Goal: Task Accomplishment & Management: Manage account settings

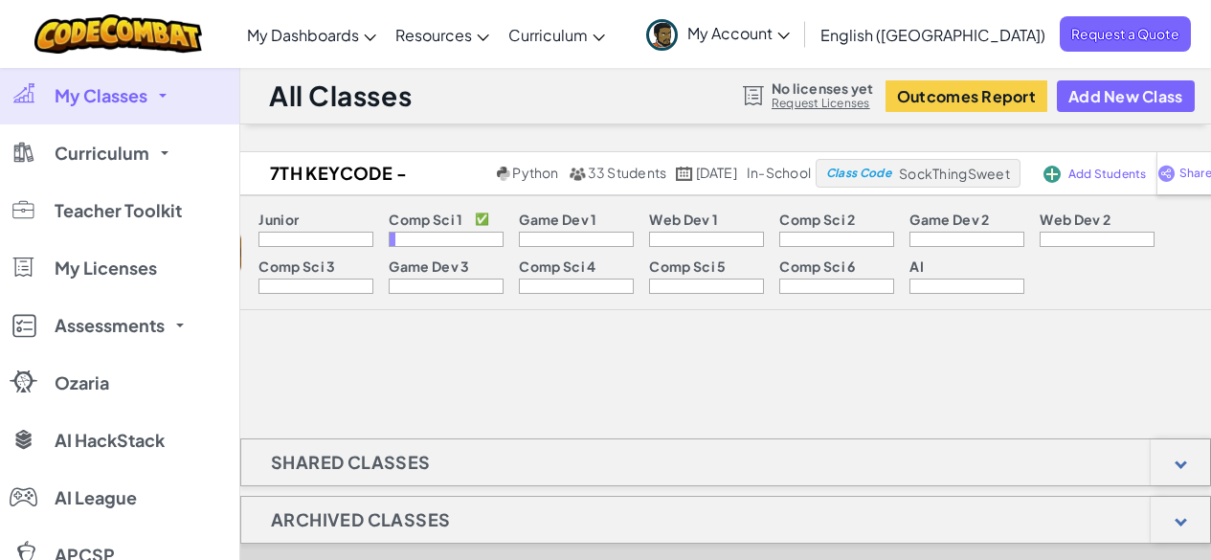
click at [152, 95] on link "My Classes" at bounding box center [119, 95] width 239 height 57
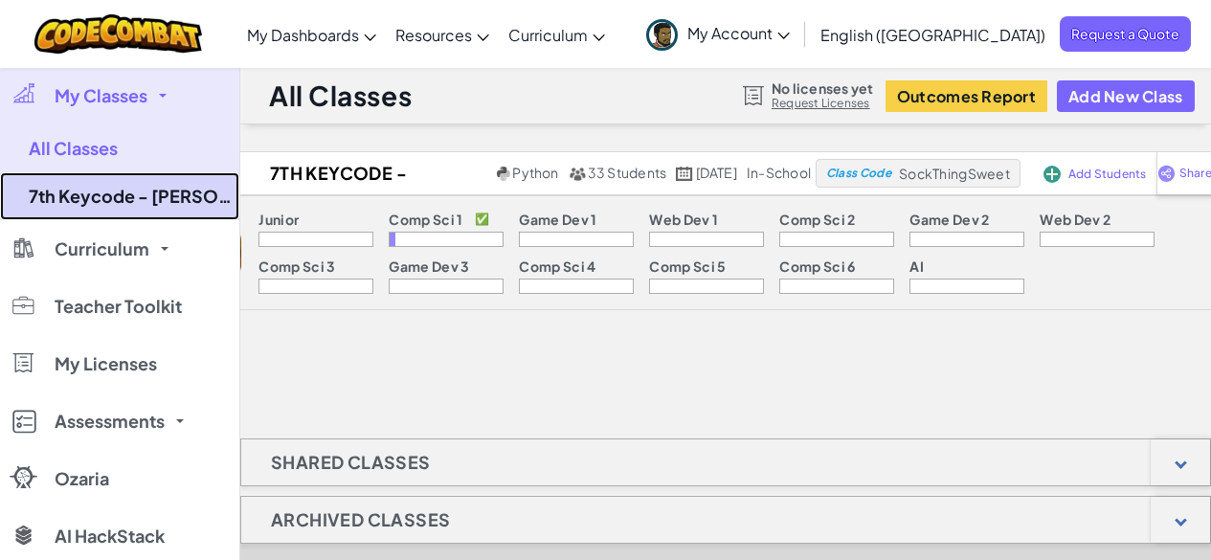
click at [149, 199] on link "7th Keycode - [PERSON_NAME] - 3" at bounding box center [119, 196] width 239 height 48
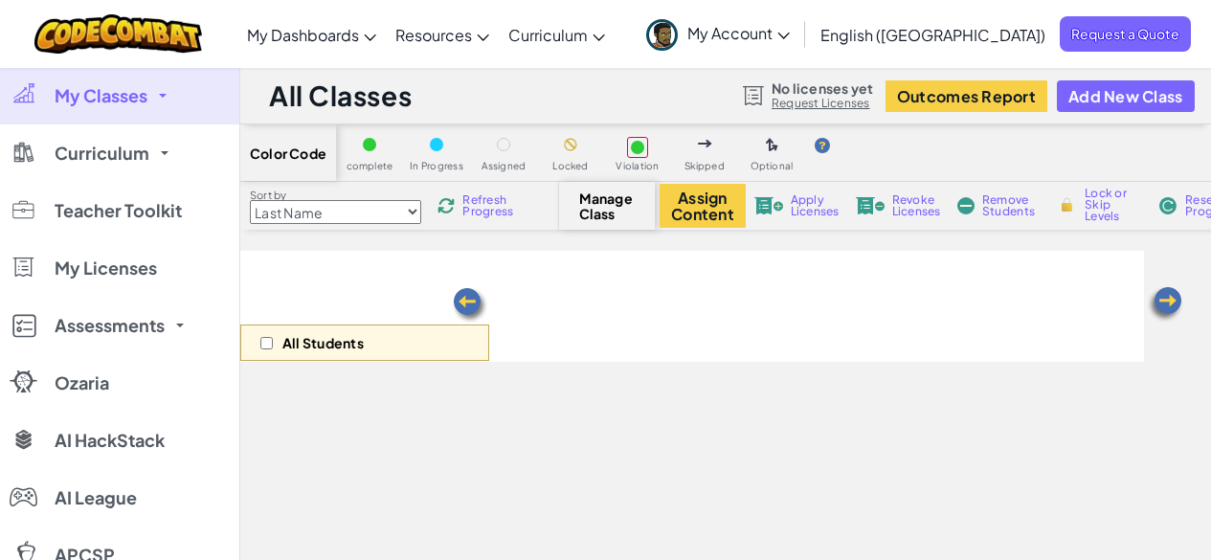
select select "560f1a9f22961295f9427742"
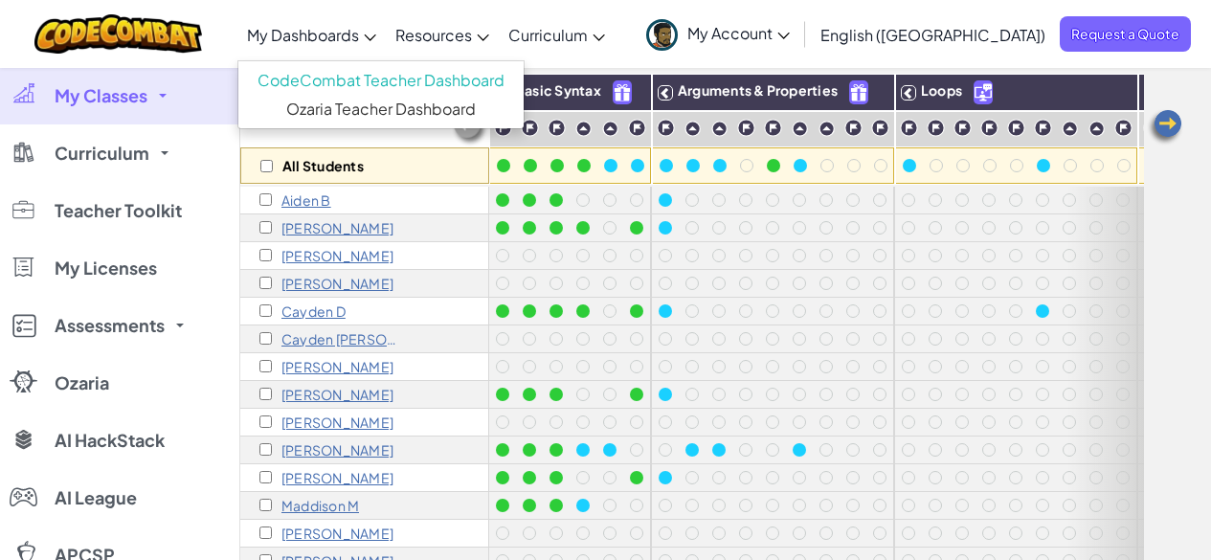
click at [359, 36] on span "My Dashboards" at bounding box center [303, 35] width 112 height 20
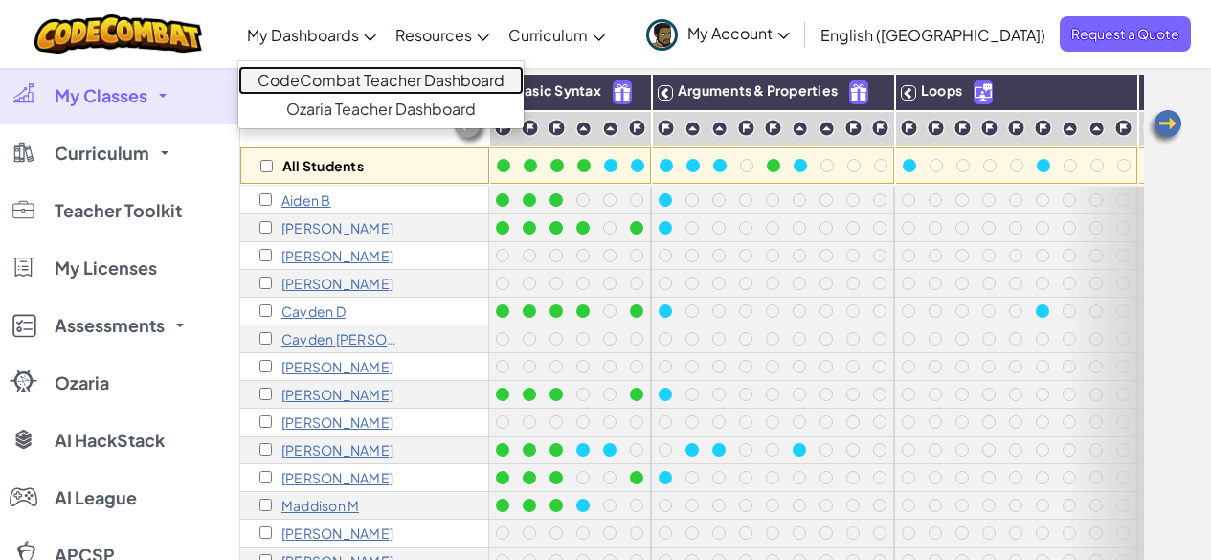
click at [391, 80] on link "CodeCombat Teacher Dashboard" at bounding box center [380, 80] width 285 height 29
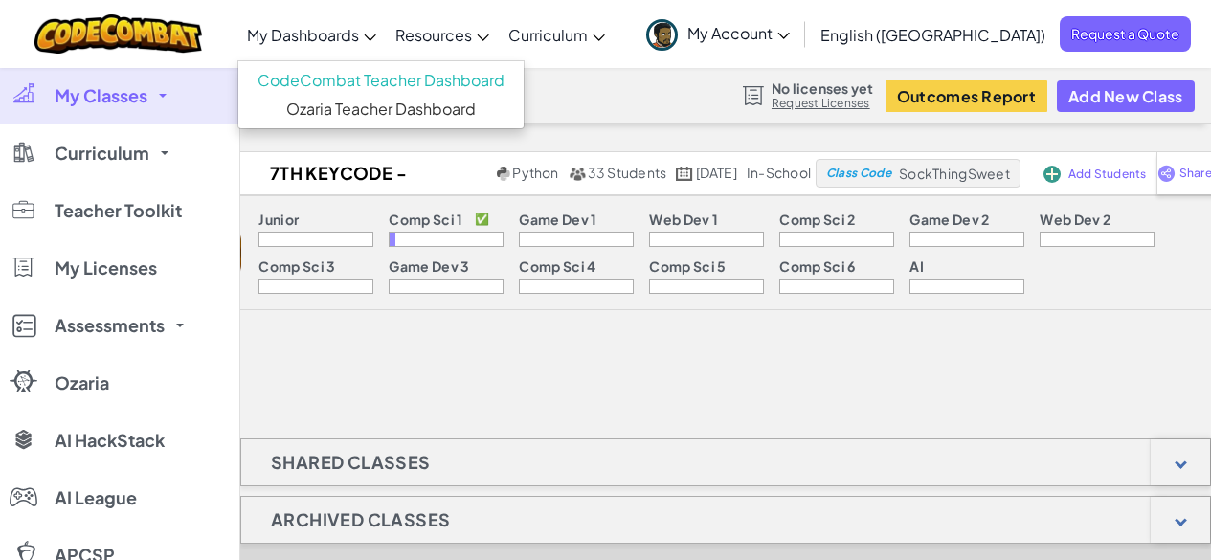
click at [154, 93] on link "My Classes" at bounding box center [119, 95] width 239 height 57
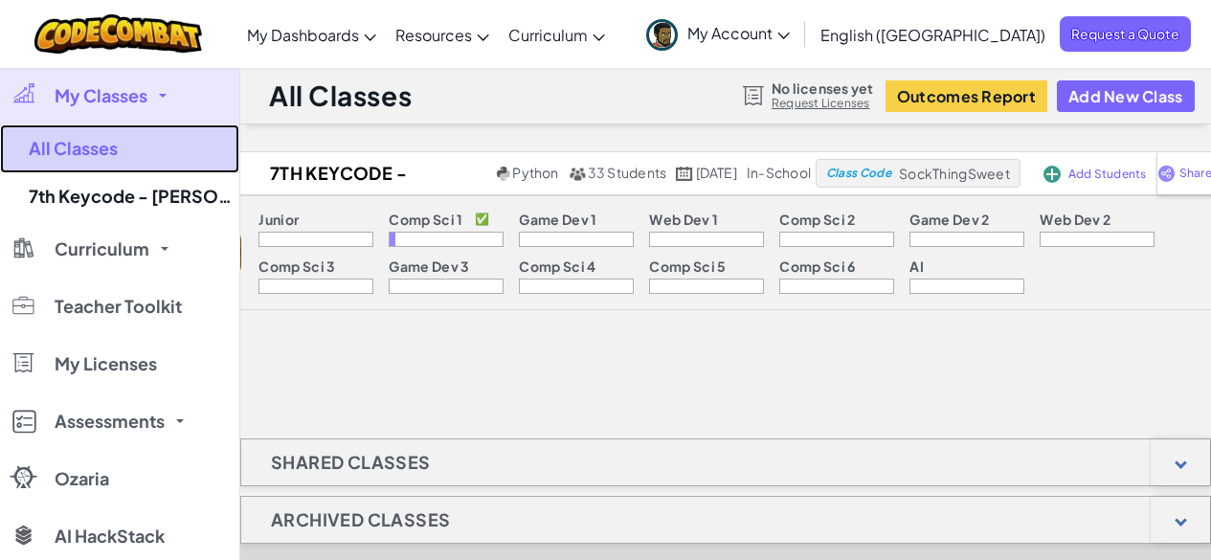
click at [122, 145] on link "All Classes" at bounding box center [119, 148] width 239 height 49
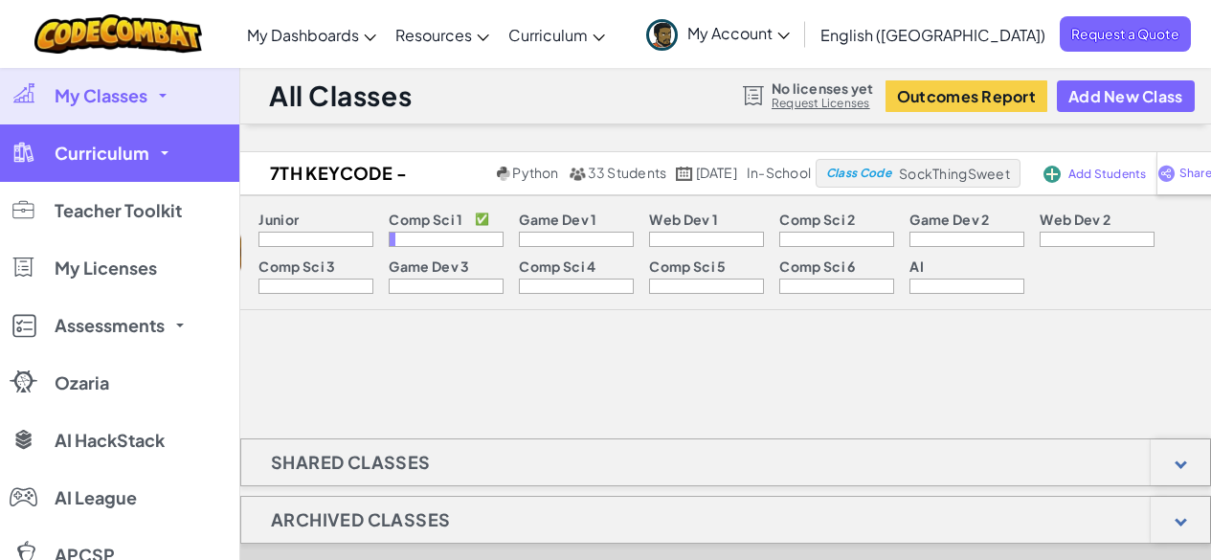
click at [122, 148] on span "Curriculum" at bounding box center [102, 153] width 95 height 17
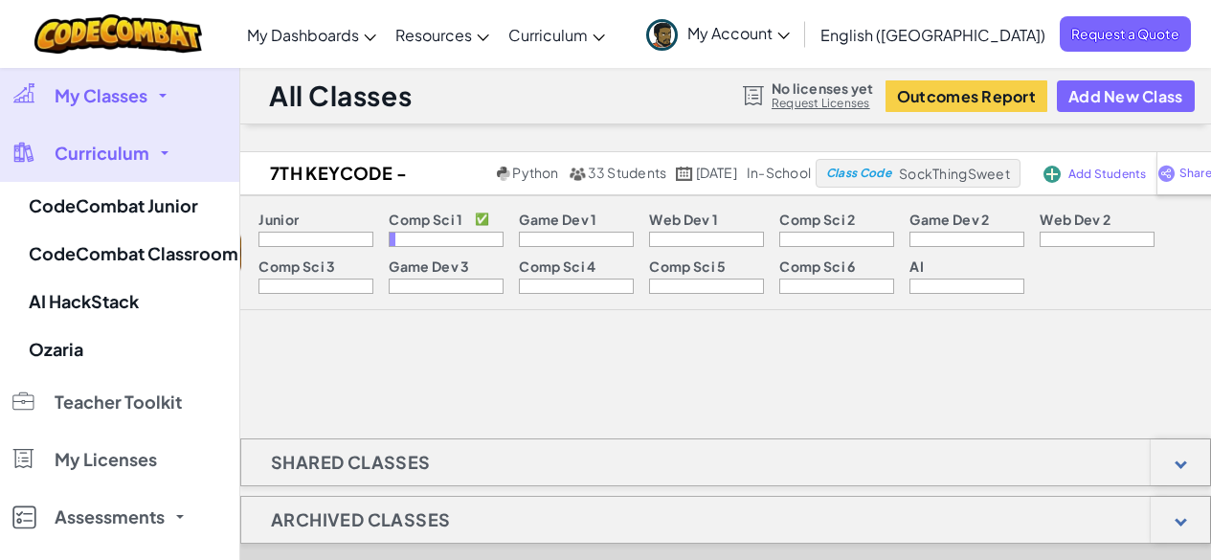
click at [122, 148] on span "Curriculum" at bounding box center [102, 153] width 95 height 17
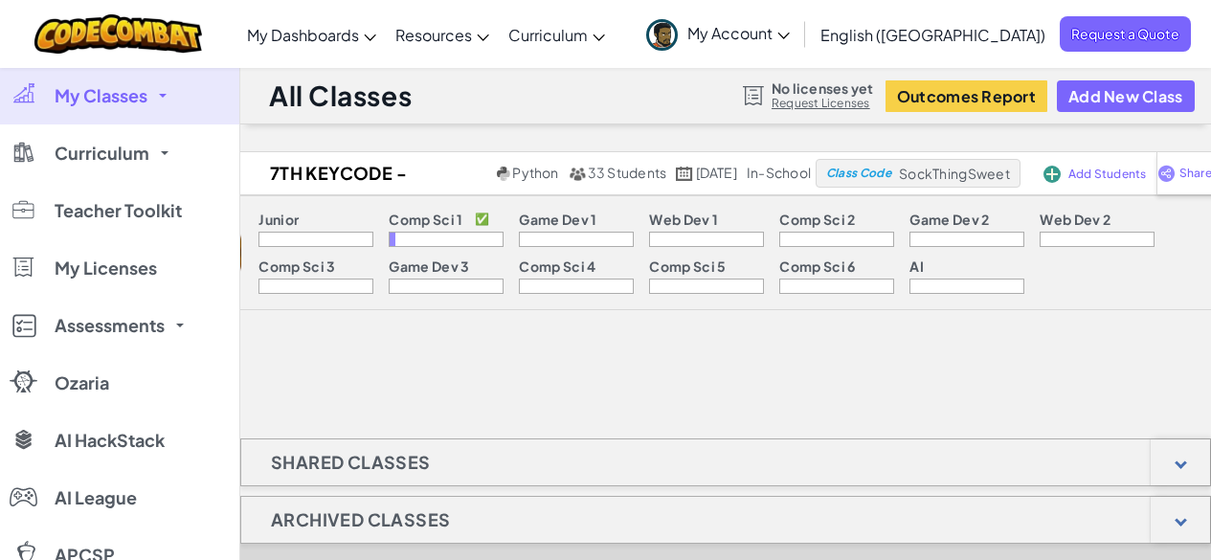
click at [132, 106] on link "My Classes" at bounding box center [119, 95] width 239 height 57
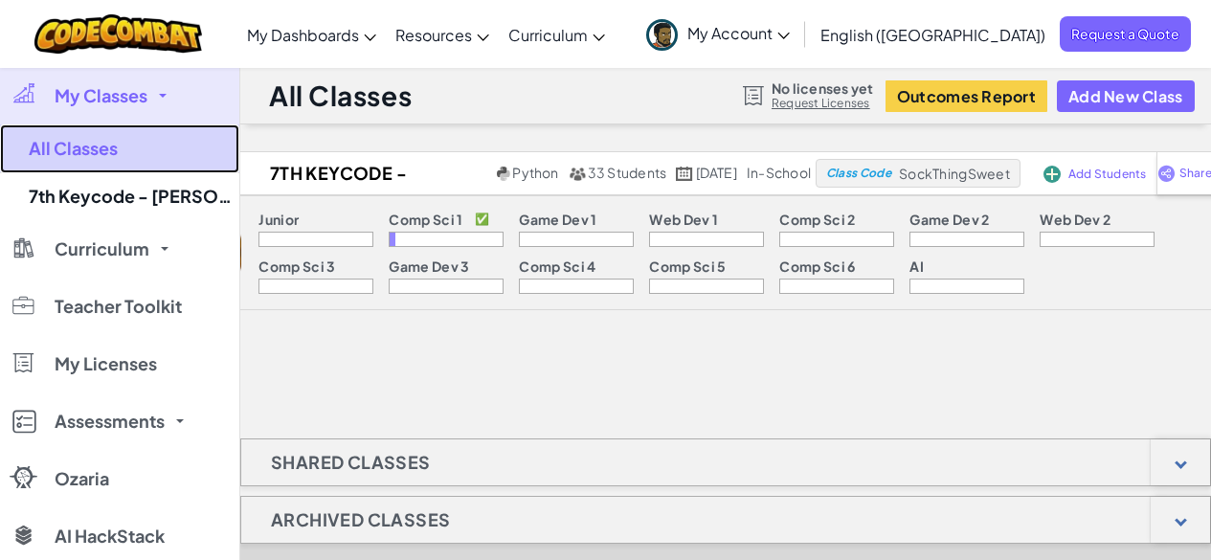
click at [112, 143] on link "All Classes" at bounding box center [119, 148] width 239 height 49
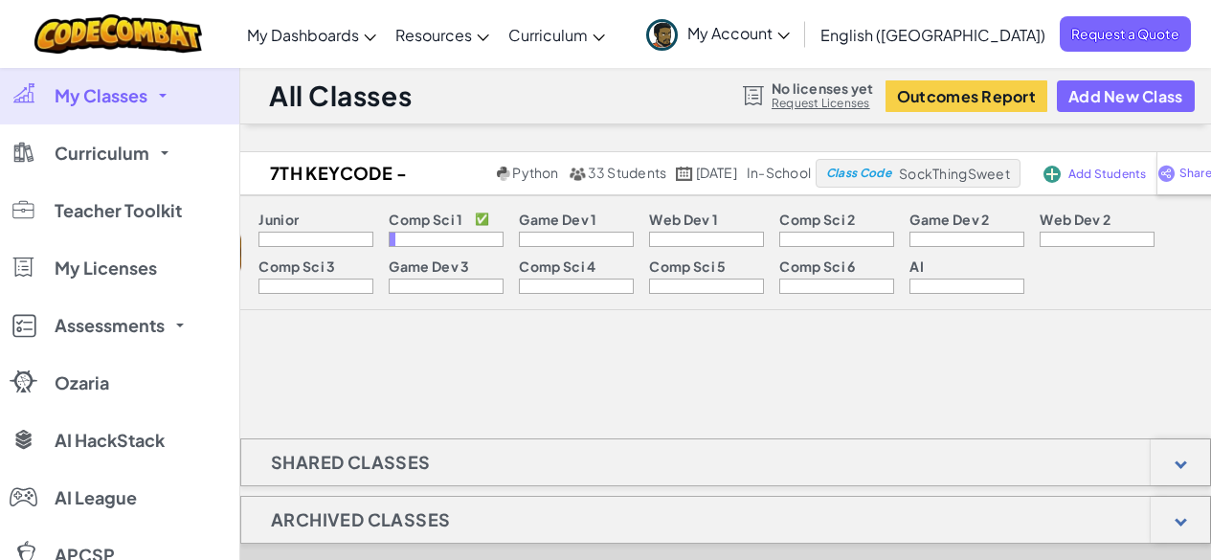
click at [119, 107] on link "My Classes" at bounding box center [119, 95] width 239 height 57
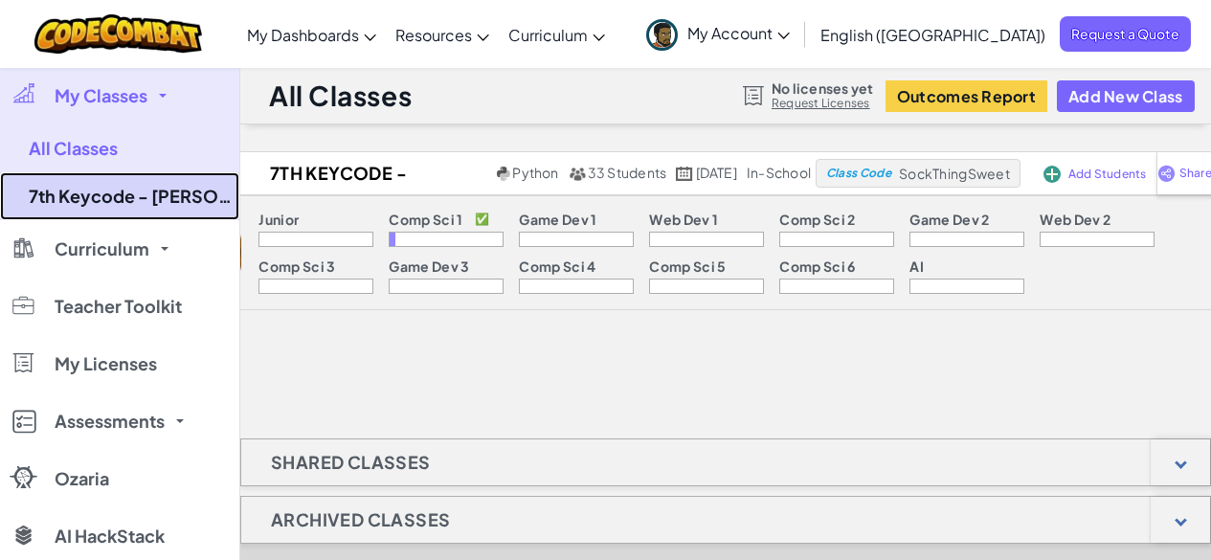
click at [114, 200] on link "7th Keycode - [PERSON_NAME] - 3" at bounding box center [119, 196] width 239 height 48
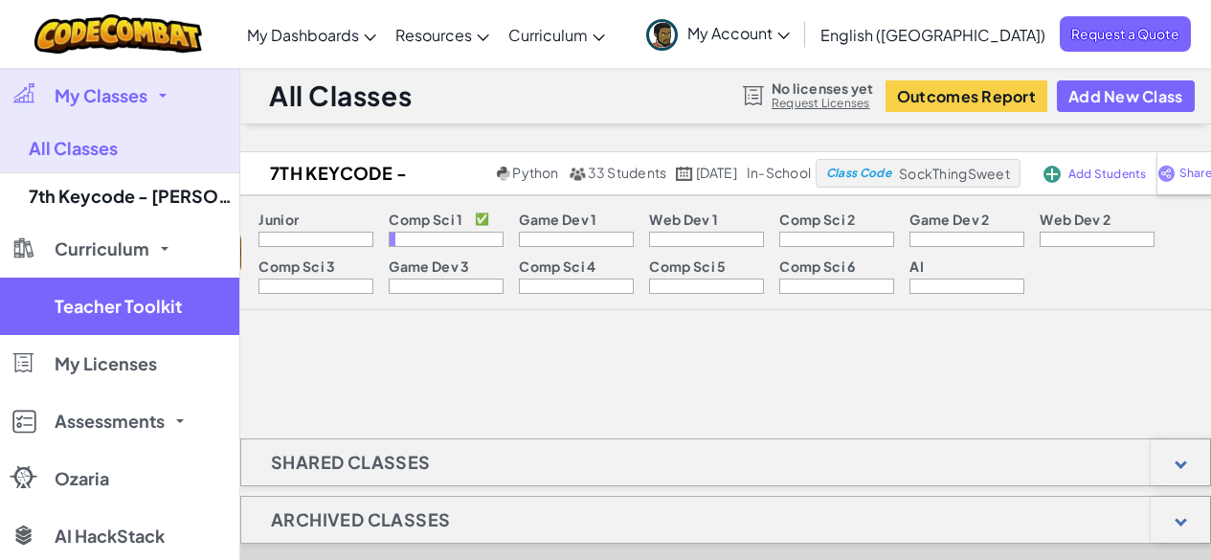
select select "560f1a9f22961295f9427742"
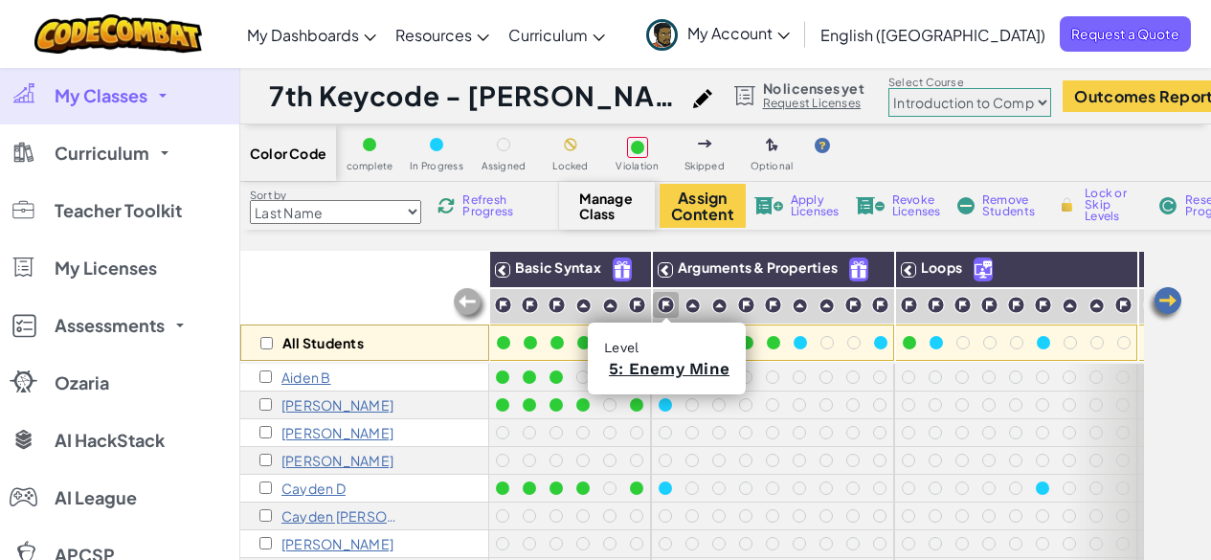
click at [662, 301] on img at bounding box center [666, 305] width 18 height 18
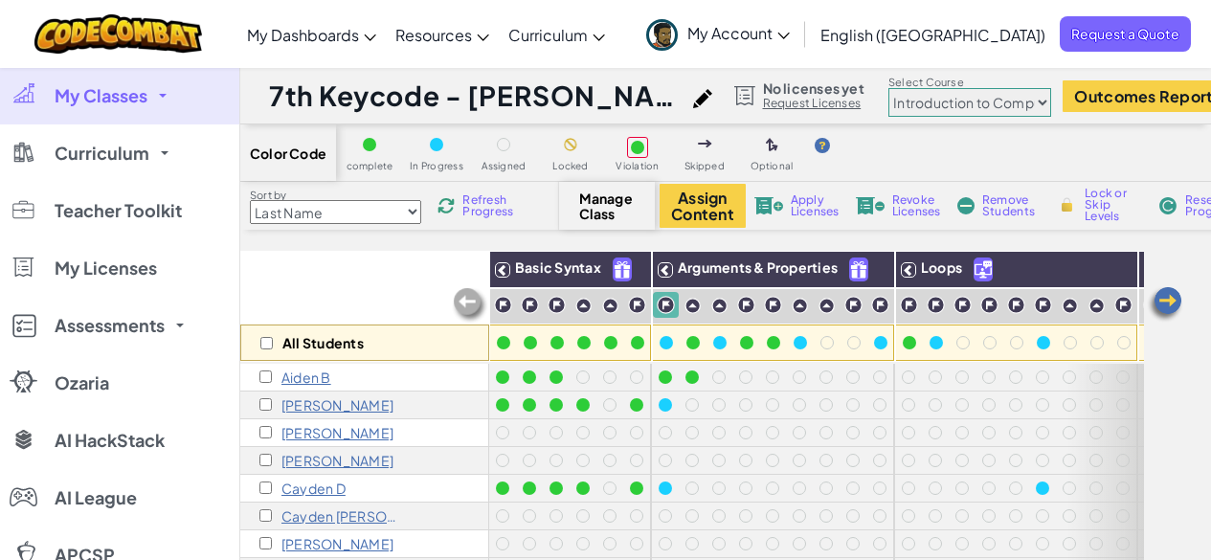
click at [662, 301] on img at bounding box center [666, 305] width 18 height 18
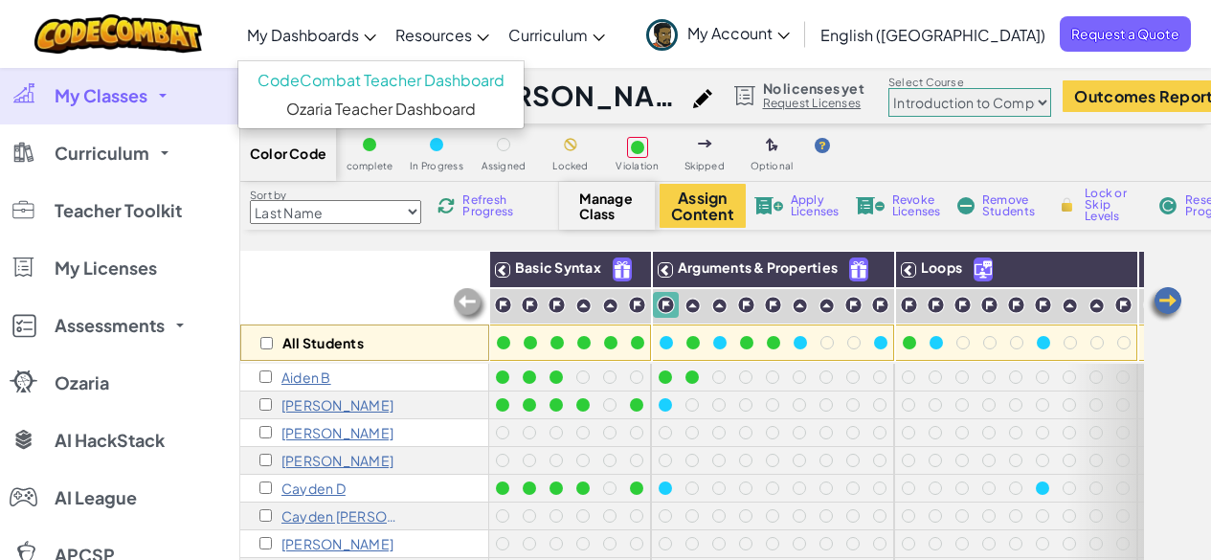
click at [359, 40] on span "My Dashboards" at bounding box center [303, 35] width 112 height 20
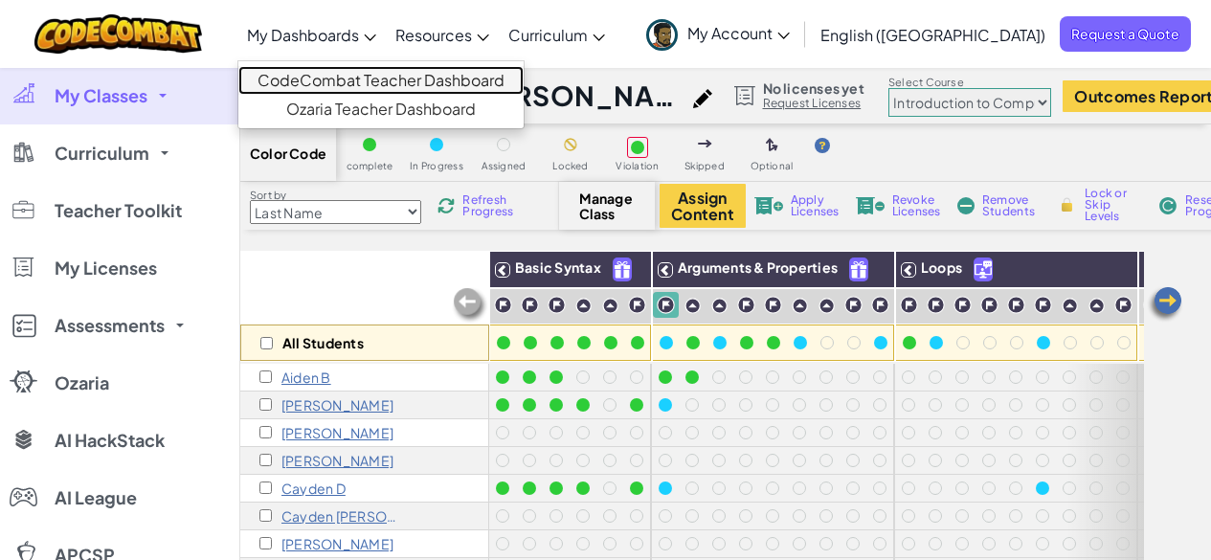
click at [396, 71] on link "CodeCombat Teacher Dashboard" at bounding box center [380, 80] width 285 height 29
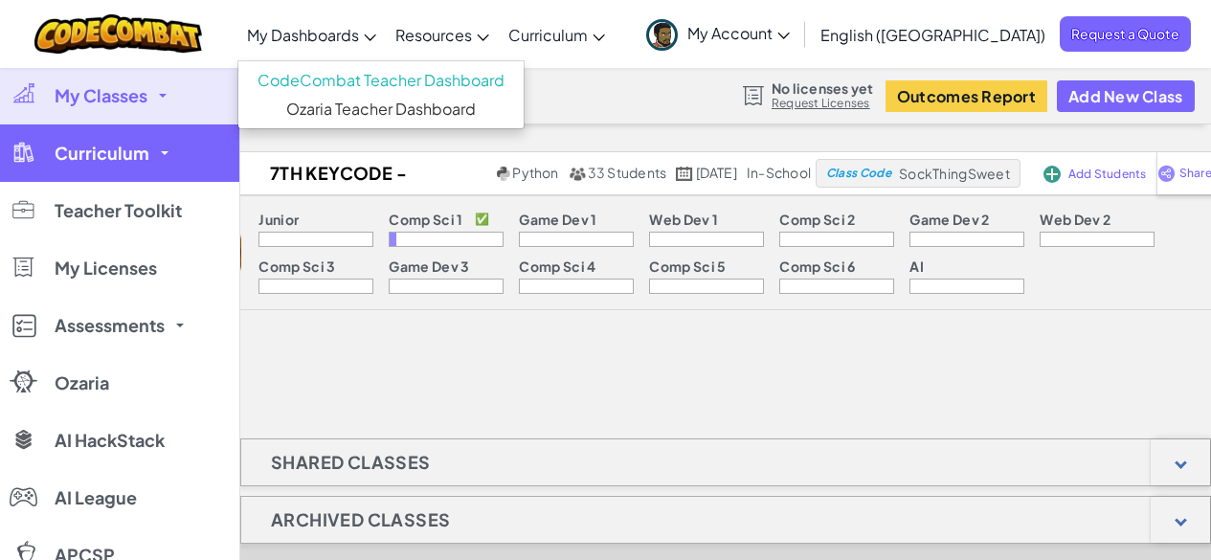
click at [132, 145] on span "Curriculum" at bounding box center [102, 153] width 95 height 17
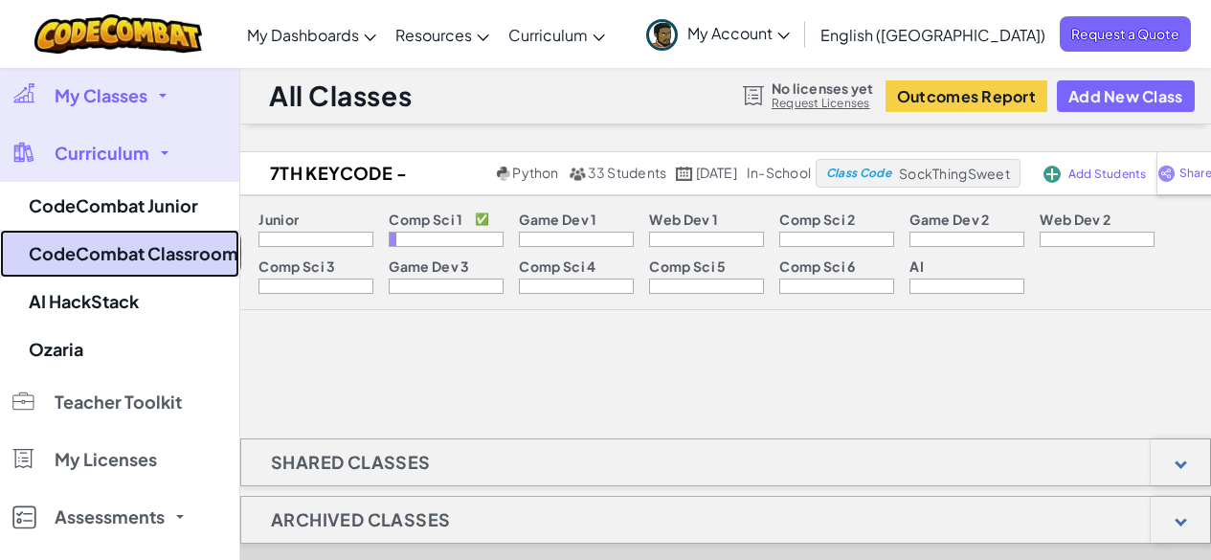
click at [158, 247] on link "CodeCombat Classroom" at bounding box center [119, 254] width 239 height 48
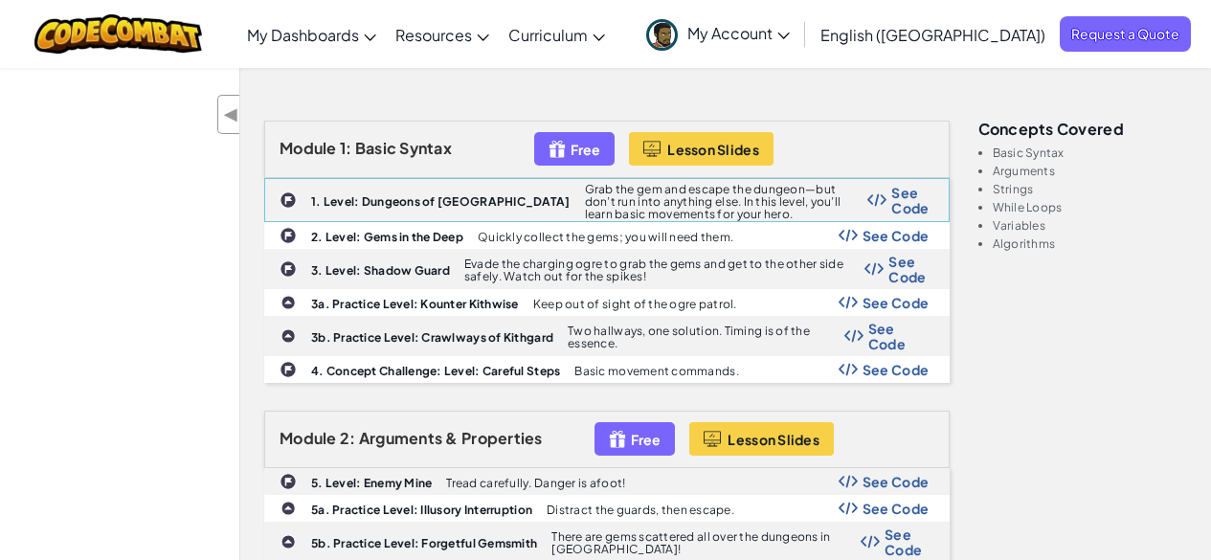
scroll to position [575, 0]
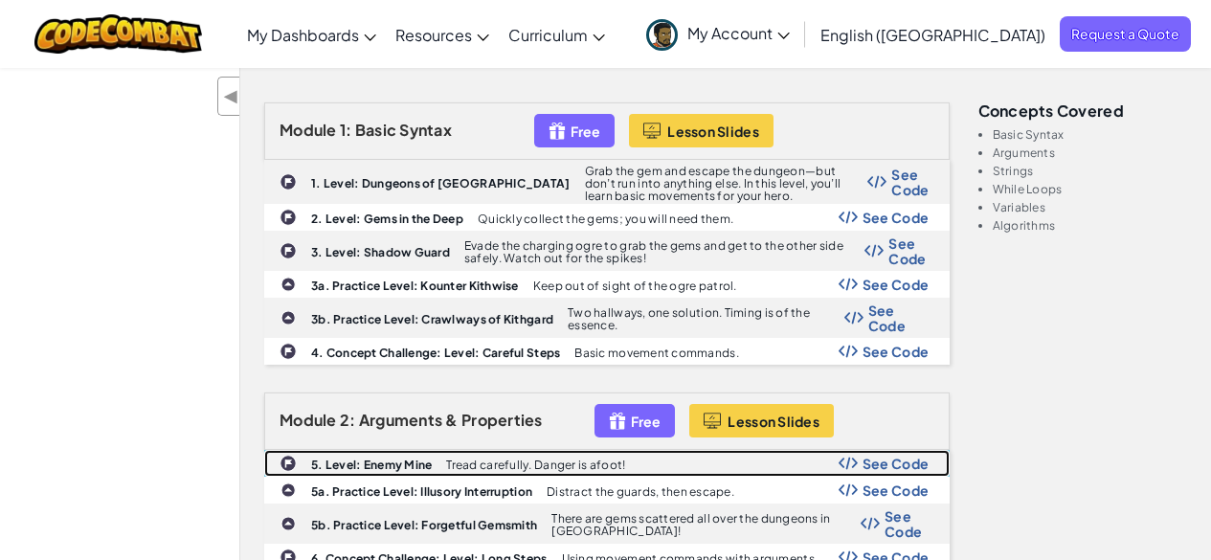
click at [391, 462] on b "5. Level: Enemy Mine" at bounding box center [371, 465] width 121 height 14
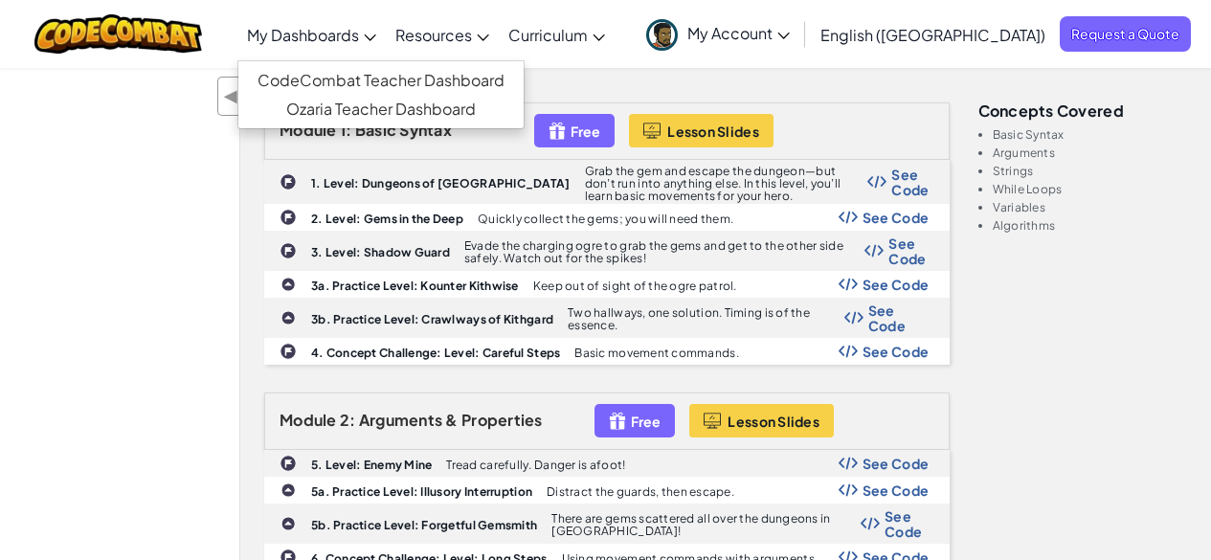
click at [358, 34] on span "My Dashboards" at bounding box center [303, 35] width 112 height 20
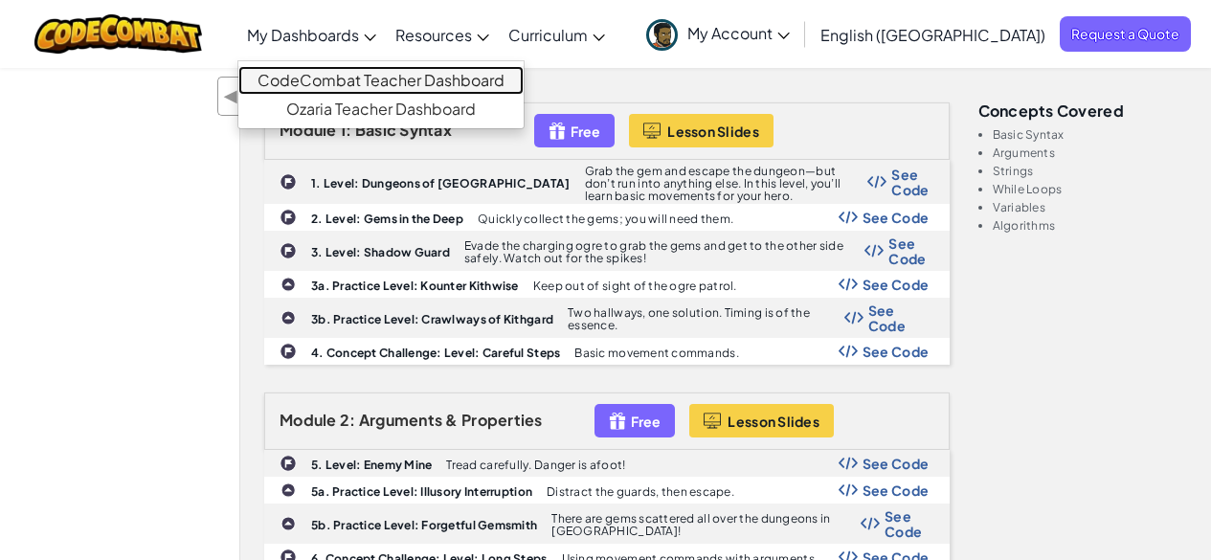
click at [373, 76] on link "CodeCombat Teacher Dashboard" at bounding box center [380, 80] width 285 height 29
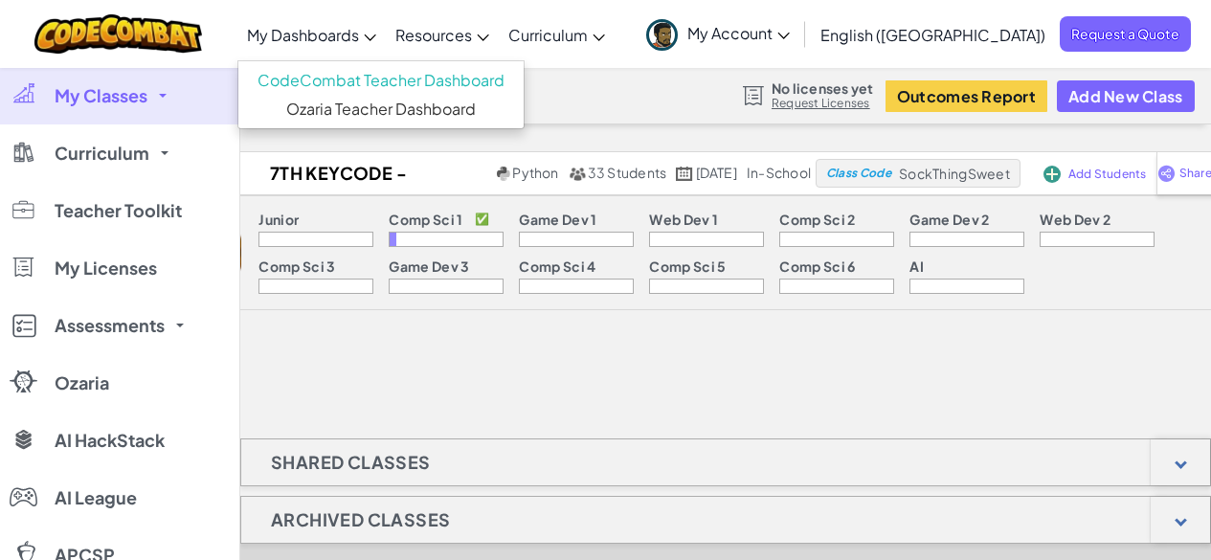
click at [162, 93] on link "My Classes" at bounding box center [119, 95] width 239 height 57
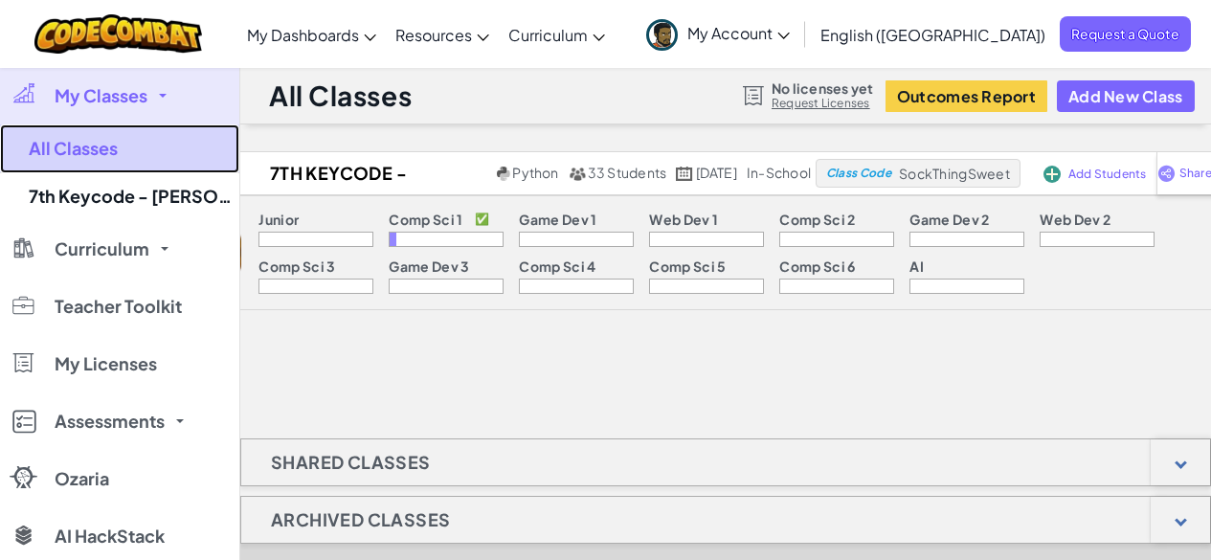
click at [142, 152] on link "All Classes" at bounding box center [119, 148] width 239 height 49
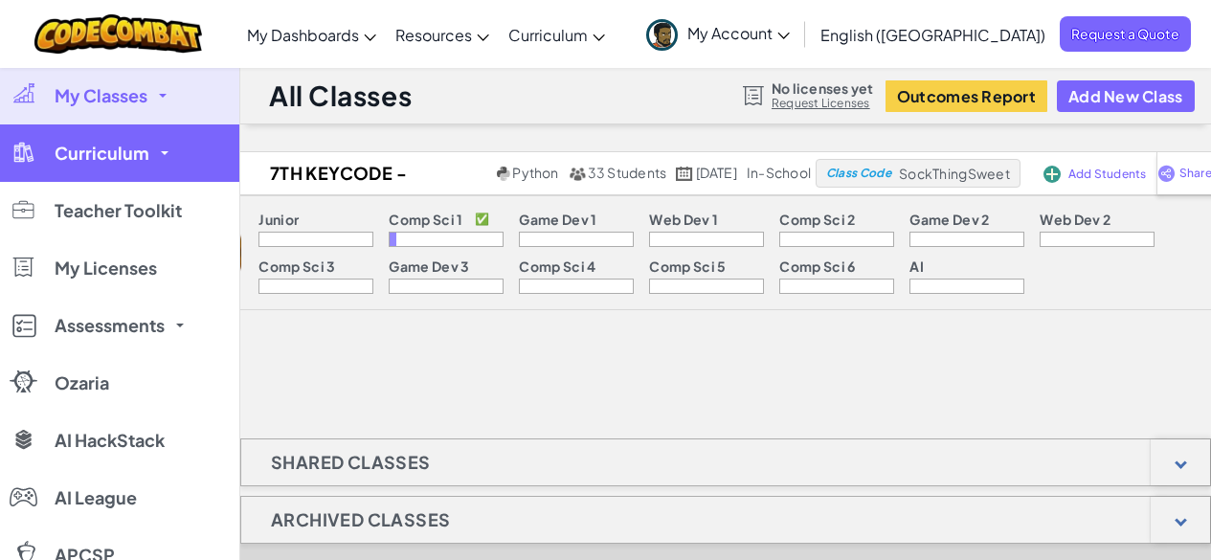
click at [135, 155] on span "Curriculum" at bounding box center [102, 153] width 95 height 17
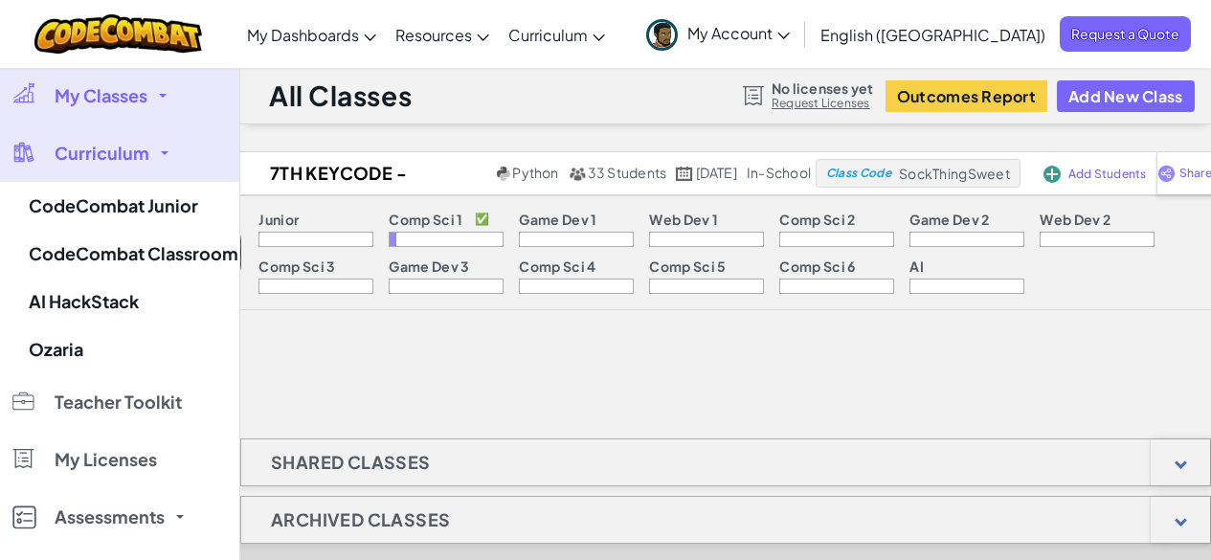
click at [130, 99] on span "My Classes" at bounding box center [101, 95] width 93 height 17
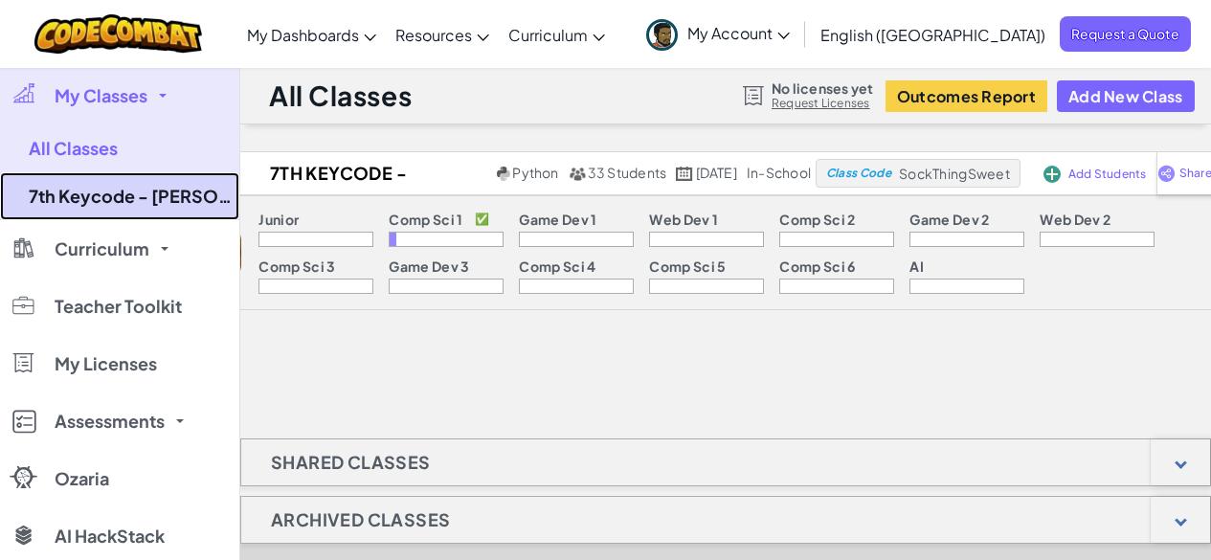
click at [127, 194] on link "7th Keycode - [PERSON_NAME] - 3" at bounding box center [119, 196] width 239 height 48
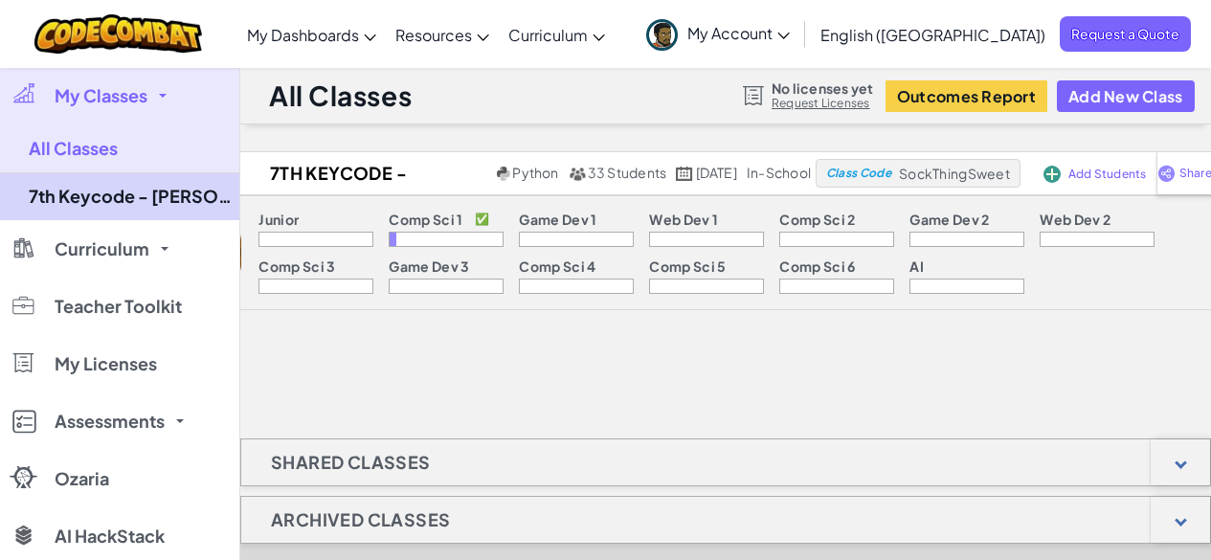
select select "560f1a9f22961295f9427742"
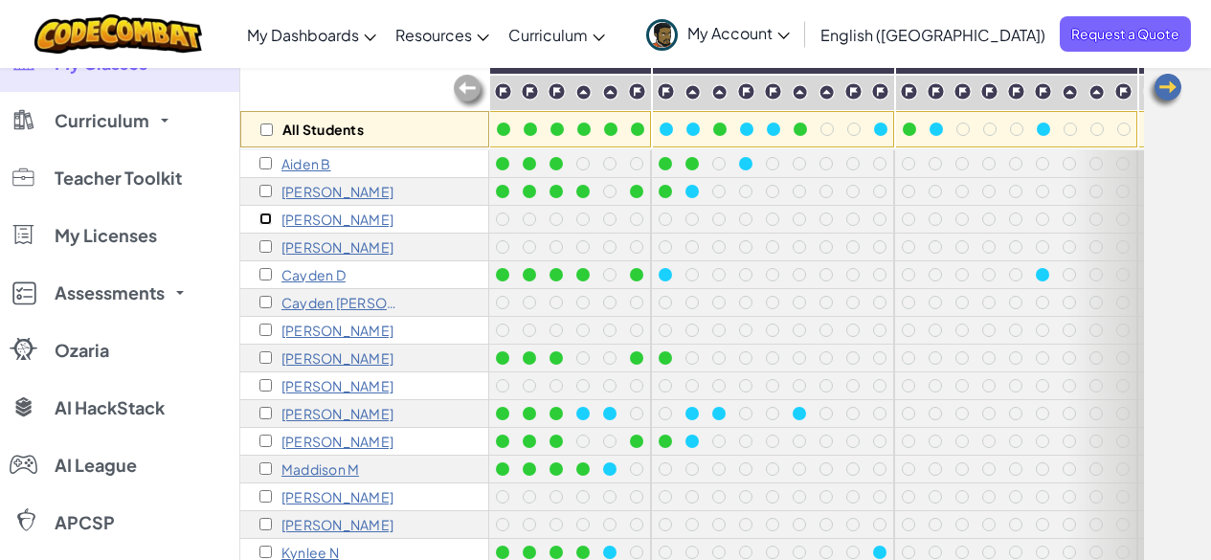
click at [261, 215] on input "checkbox" at bounding box center [266, 219] width 12 height 12
checkbox input "true"
click at [267, 244] on input "checkbox" at bounding box center [266, 246] width 12 height 12
checkbox input "true"
click at [266, 300] on input "checkbox" at bounding box center [266, 302] width 12 height 12
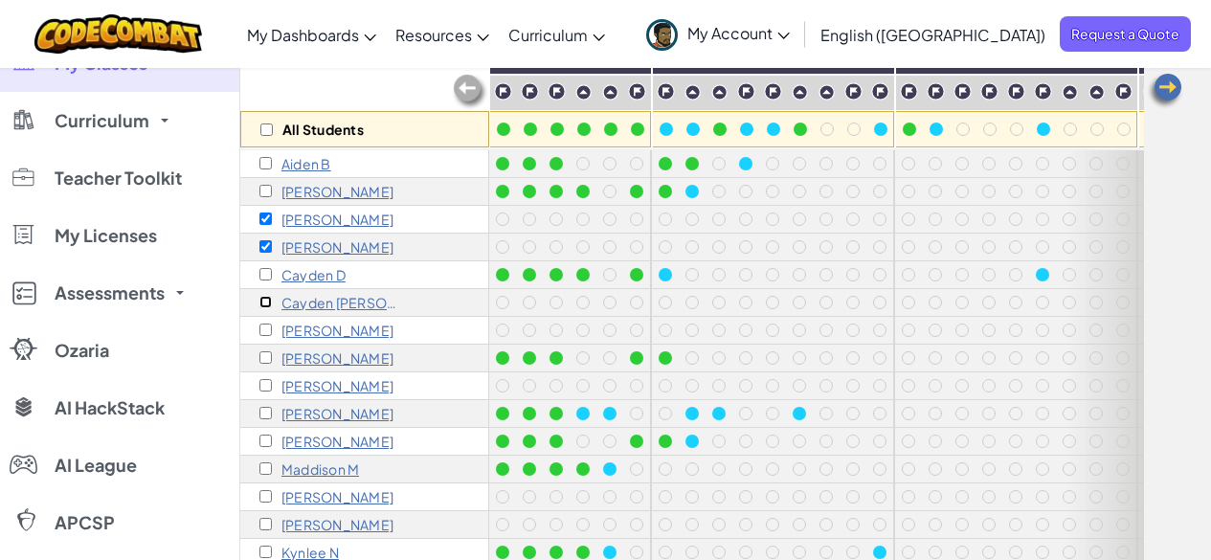
checkbox input "true"
click at [265, 325] on input "checkbox" at bounding box center [266, 330] width 12 height 12
checkbox input "true"
click at [265, 381] on input "checkbox" at bounding box center [266, 385] width 12 height 12
checkbox input "true"
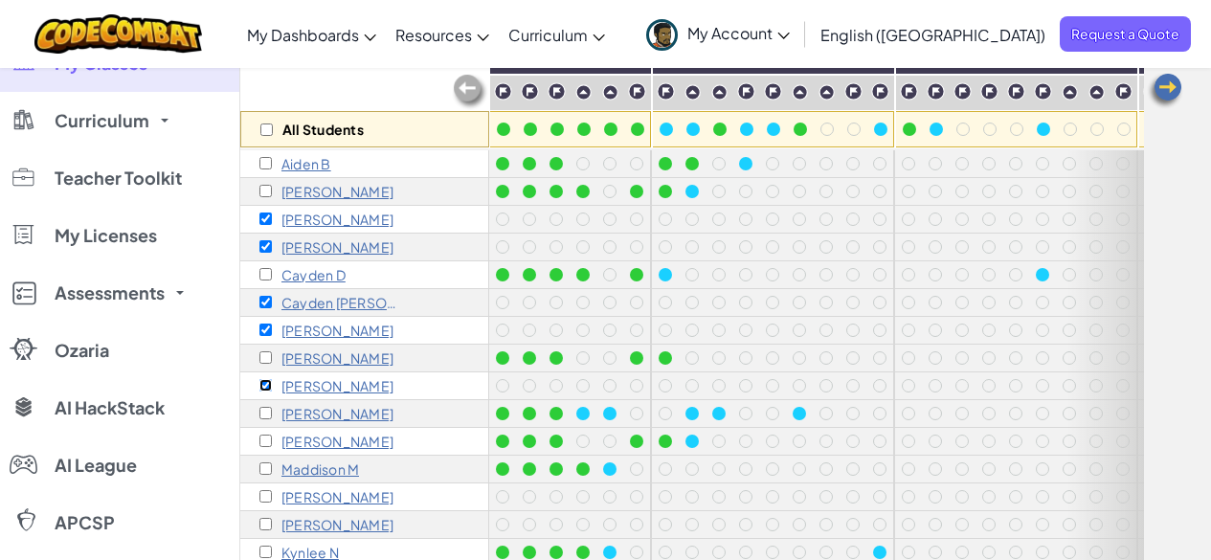
scroll to position [96, 0]
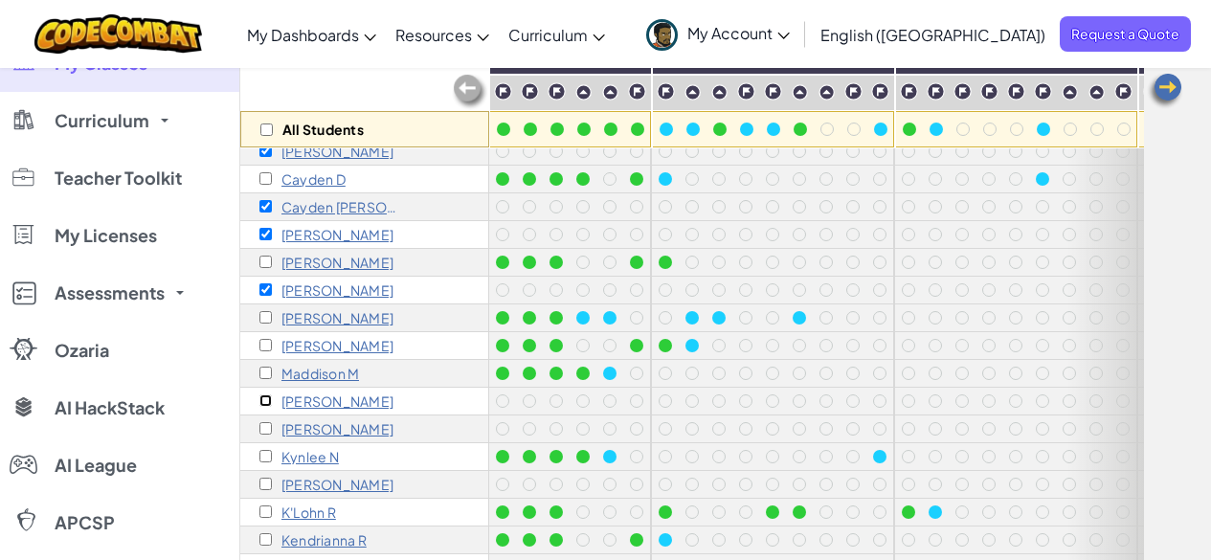
click at [268, 395] on input "checkbox" at bounding box center [266, 401] width 12 height 12
checkbox input "true"
click at [270, 425] on input "checkbox" at bounding box center [266, 428] width 12 height 12
checkbox input "true"
click at [262, 480] on input "checkbox" at bounding box center [266, 484] width 12 height 12
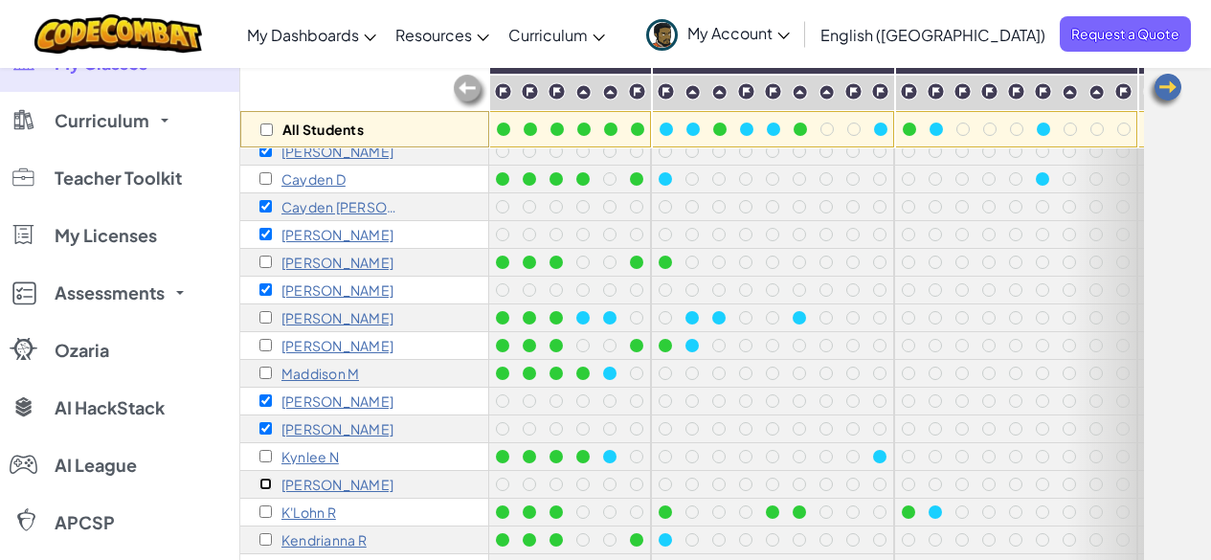
checkbox input "true"
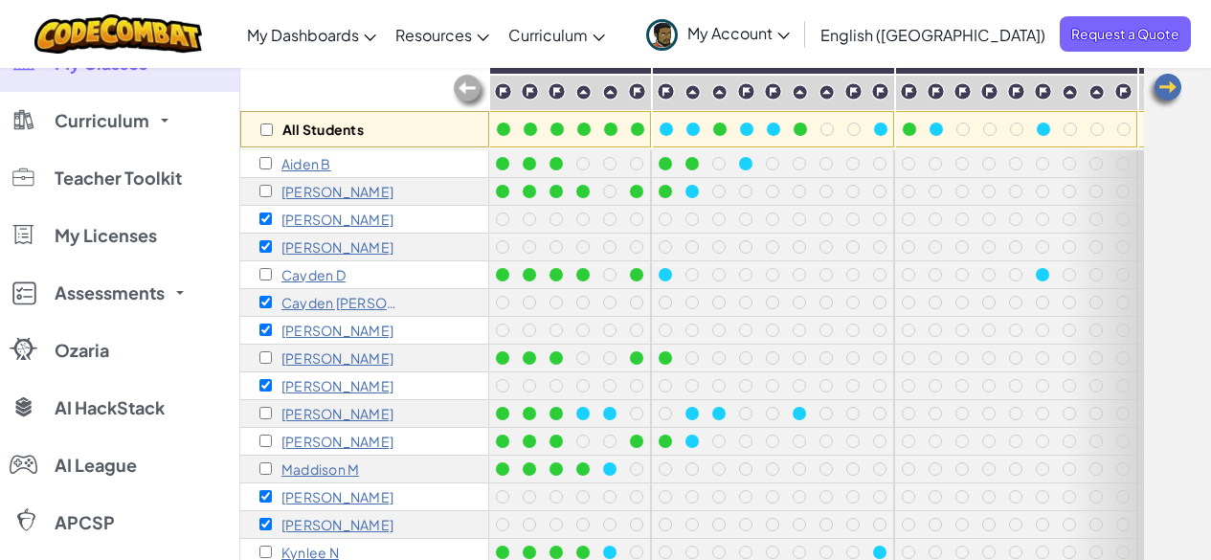
scroll to position [0, 0]
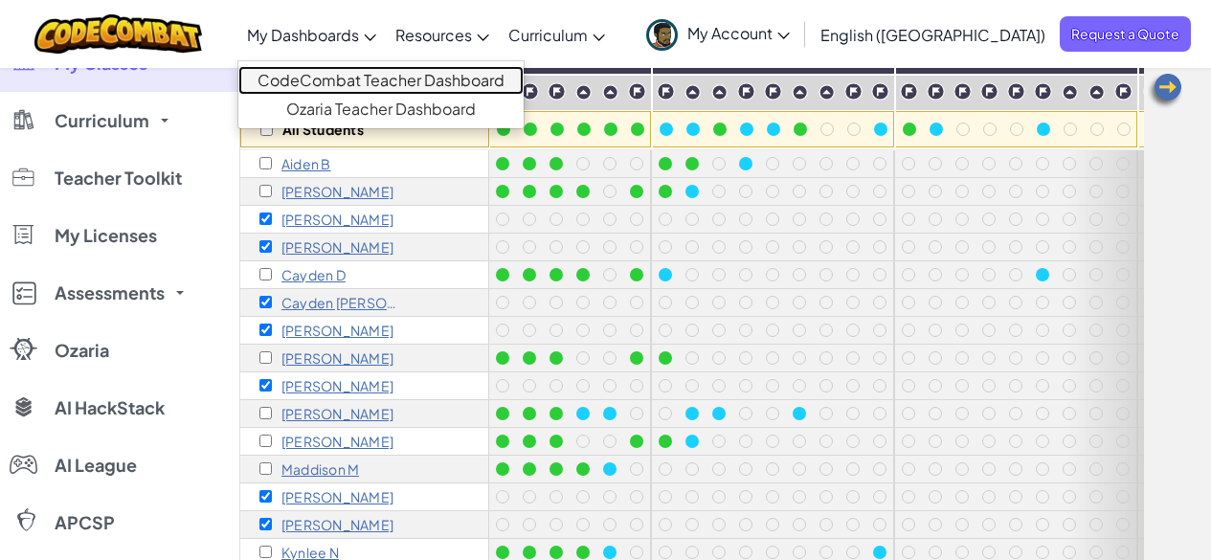
click at [379, 76] on link "CodeCombat Teacher Dashboard" at bounding box center [380, 80] width 285 height 29
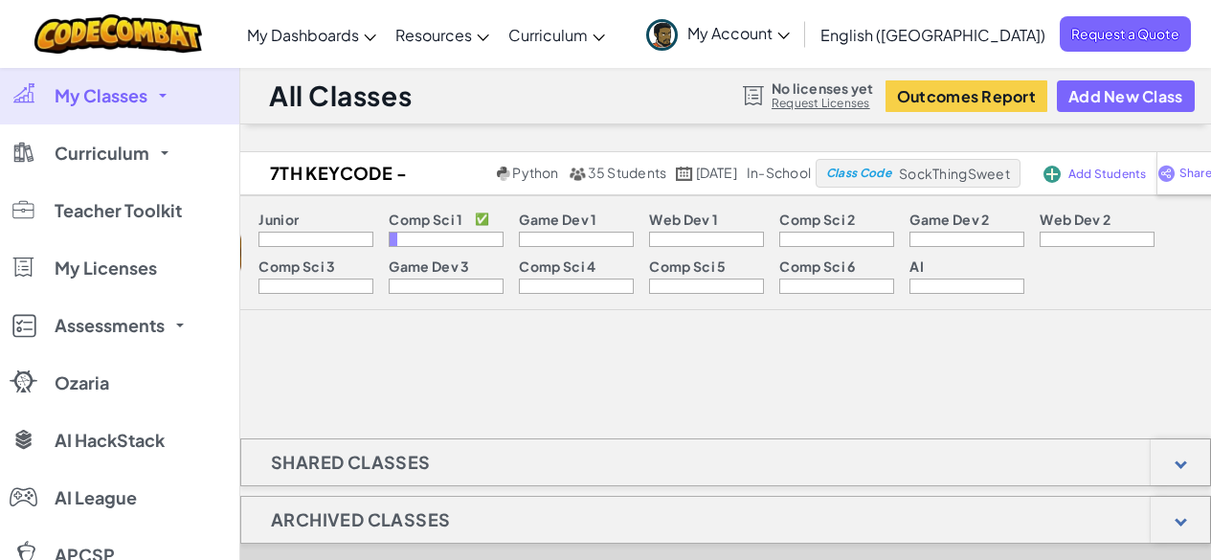
click at [144, 97] on span "My Classes" at bounding box center [101, 95] width 93 height 17
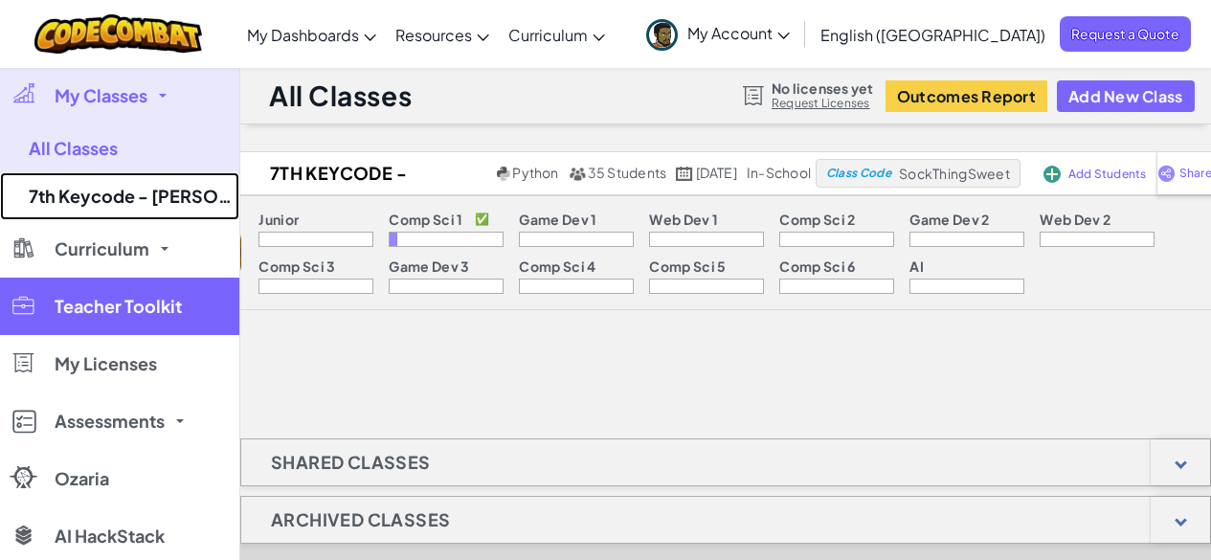
click at [117, 190] on link "7th Keycode - [PERSON_NAME] - 3" at bounding box center [119, 196] width 239 height 48
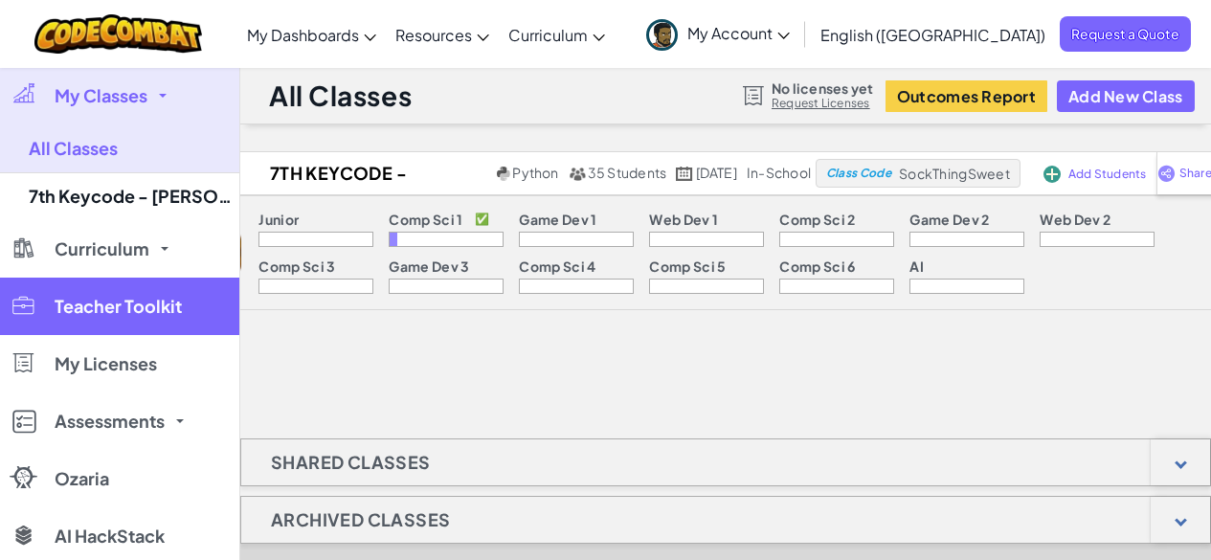
select select "560f1a9f22961295f9427742"
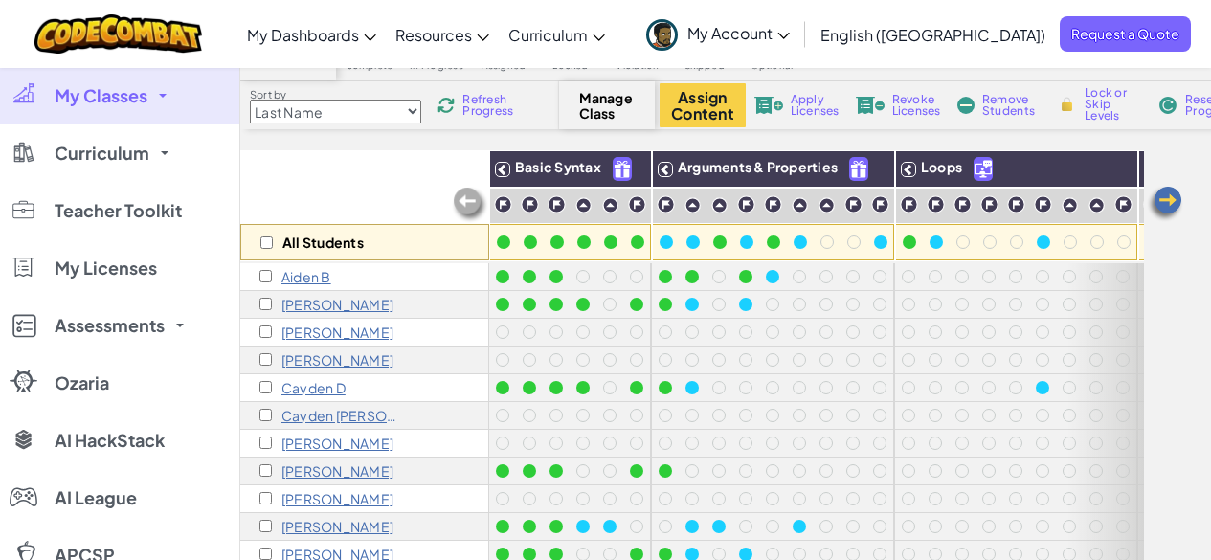
scroll to position [105, 0]
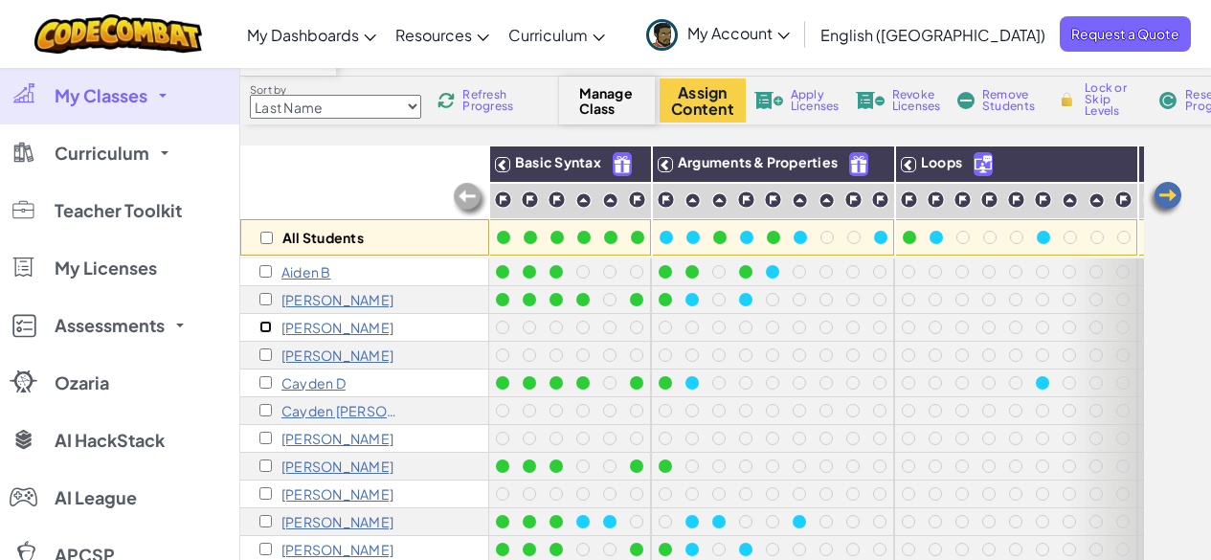
click at [267, 328] on input "checkbox" at bounding box center [266, 327] width 12 height 12
checkbox input "true"
click at [264, 350] on input "checkbox" at bounding box center [266, 355] width 12 height 12
checkbox input "true"
click at [264, 407] on input "checkbox" at bounding box center [266, 410] width 12 height 12
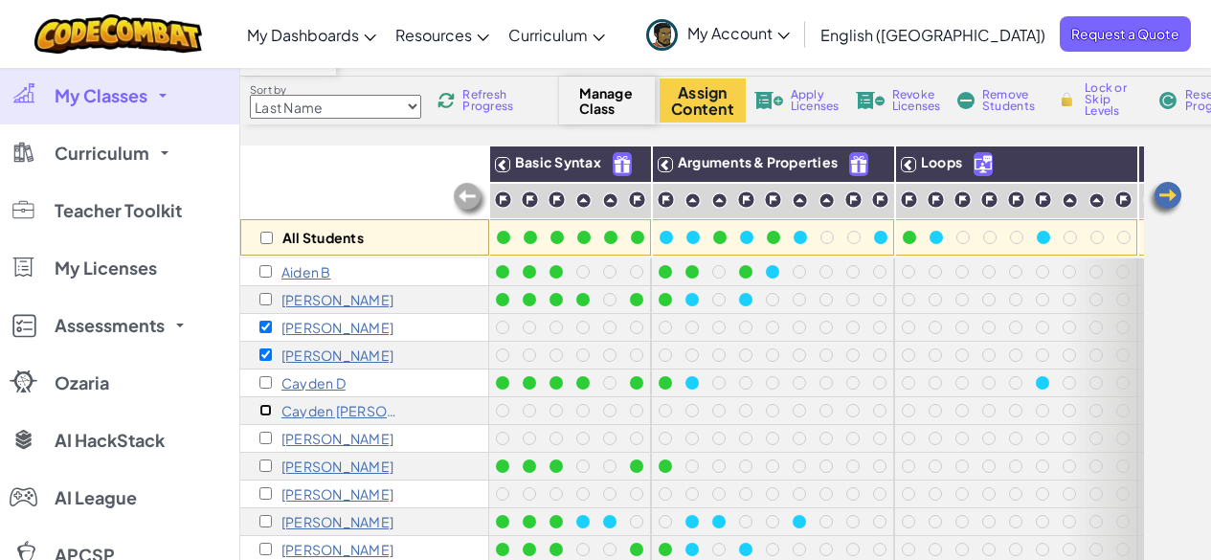
checkbox input "true"
click at [265, 434] on input "checkbox" at bounding box center [266, 438] width 12 height 12
checkbox input "true"
click at [268, 489] on input "checkbox" at bounding box center [266, 493] width 12 height 12
checkbox input "true"
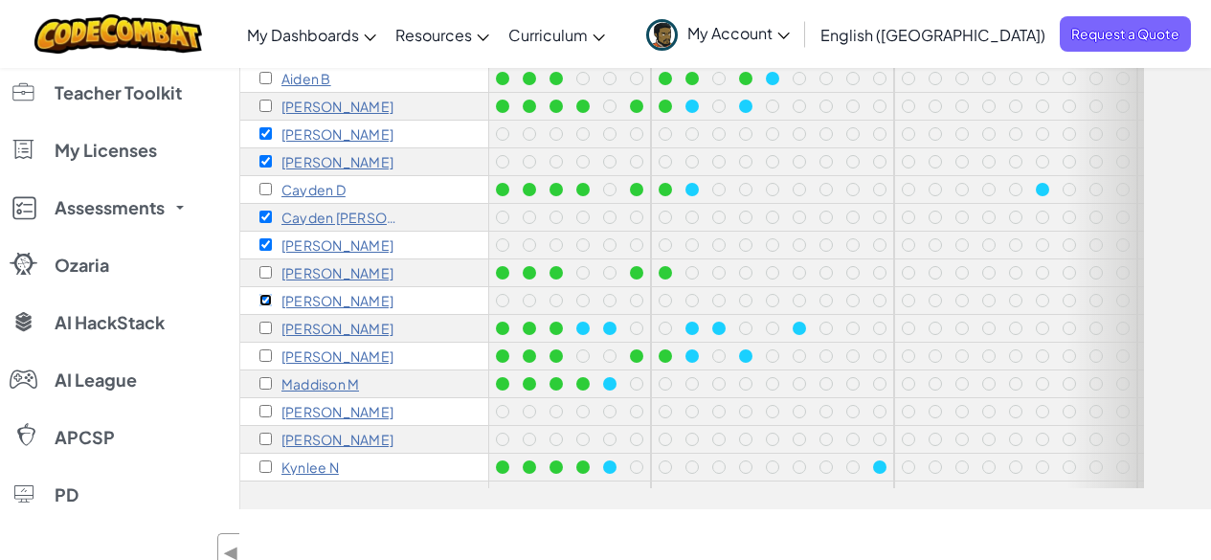
scroll to position [301, 0]
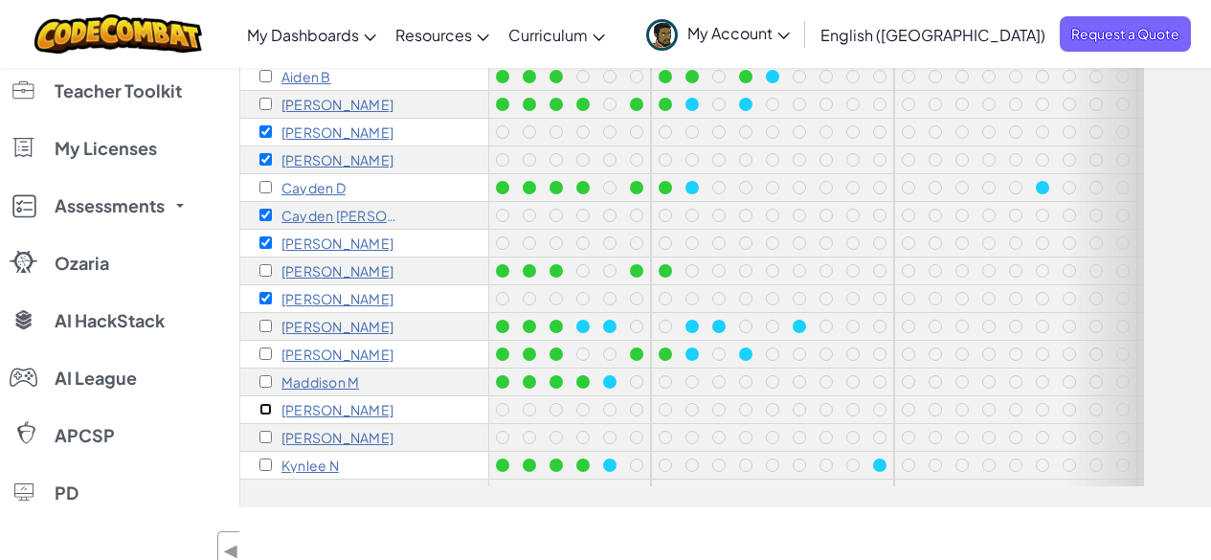
click at [263, 410] on input "checkbox" at bounding box center [266, 409] width 12 height 12
checkbox input "true"
click at [265, 435] on input "checkbox" at bounding box center [266, 437] width 12 height 12
checkbox input "true"
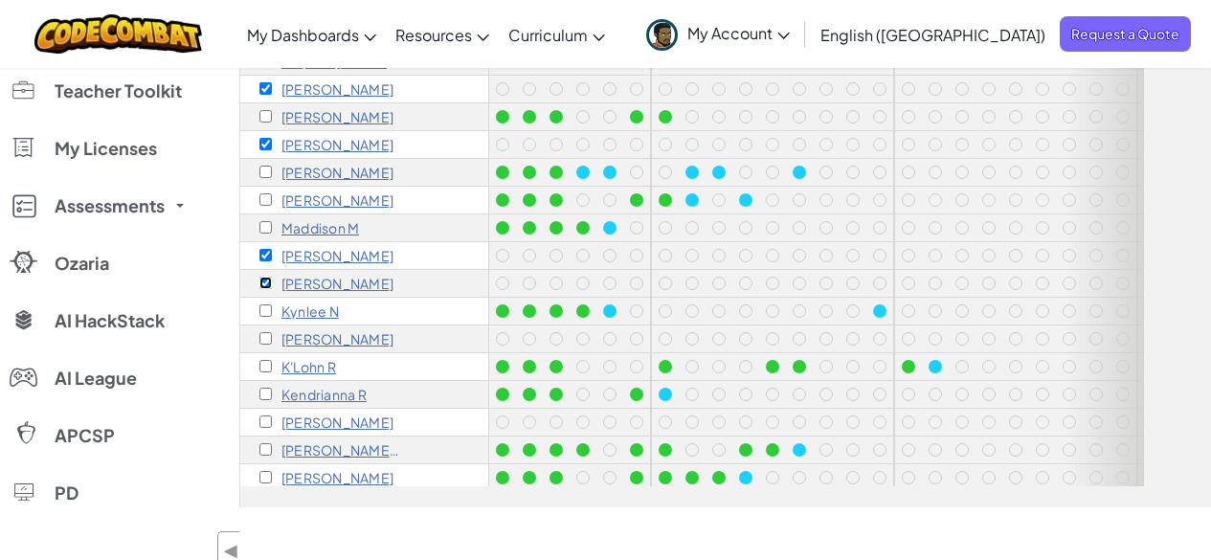
scroll to position [162, 0]
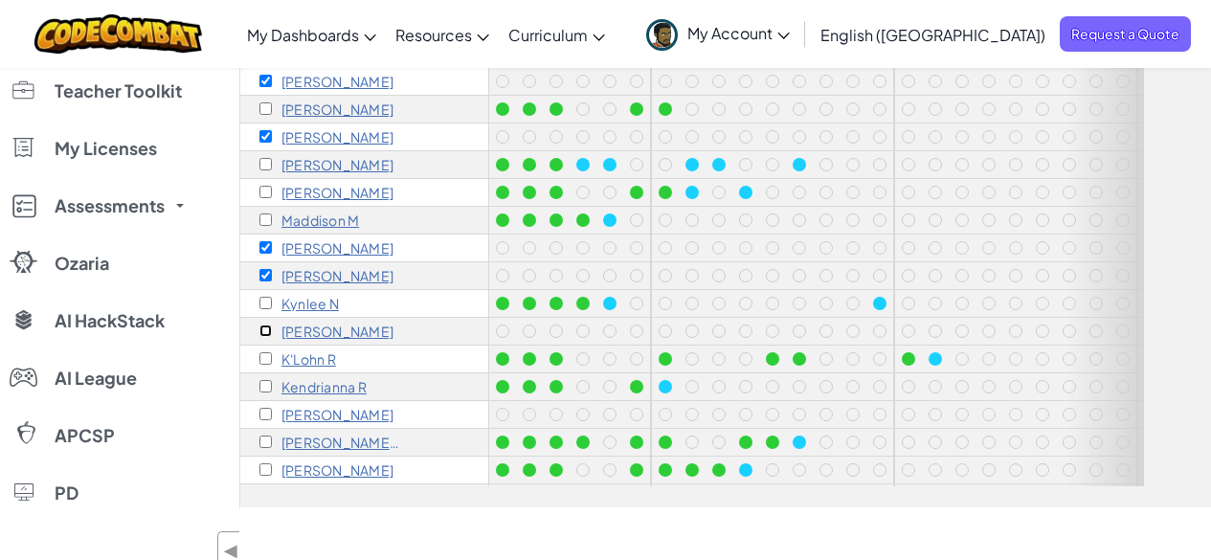
click at [266, 328] on input "checkbox" at bounding box center [266, 331] width 12 height 12
checkbox input "true"
click at [263, 415] on input "checkbox" at bounding box center [266, 414] width 12 height 12
checkbox input "true"
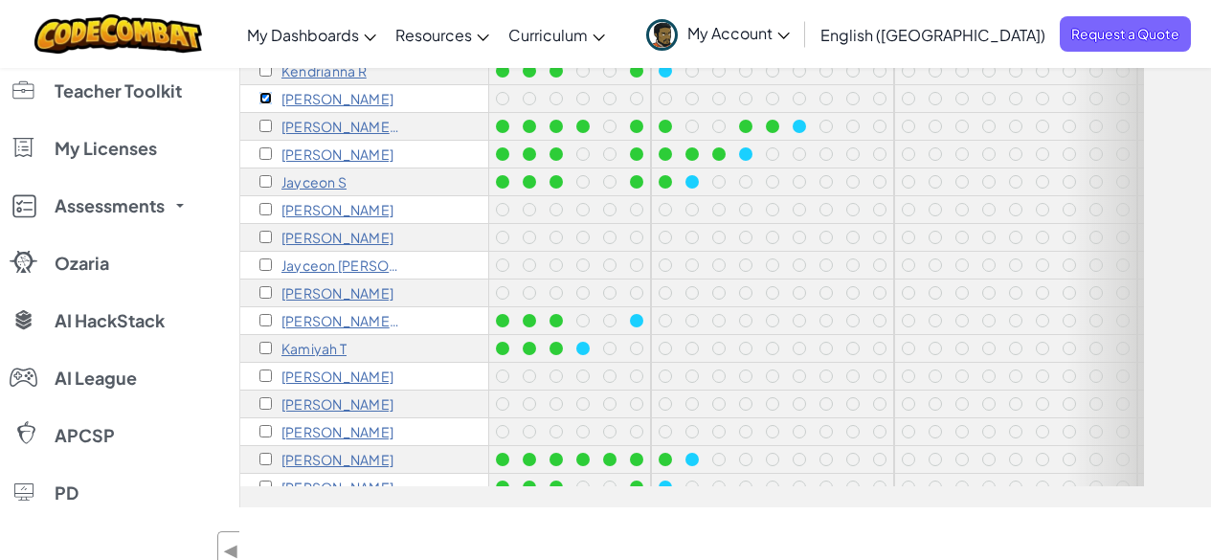
scroll to position [473, 0]
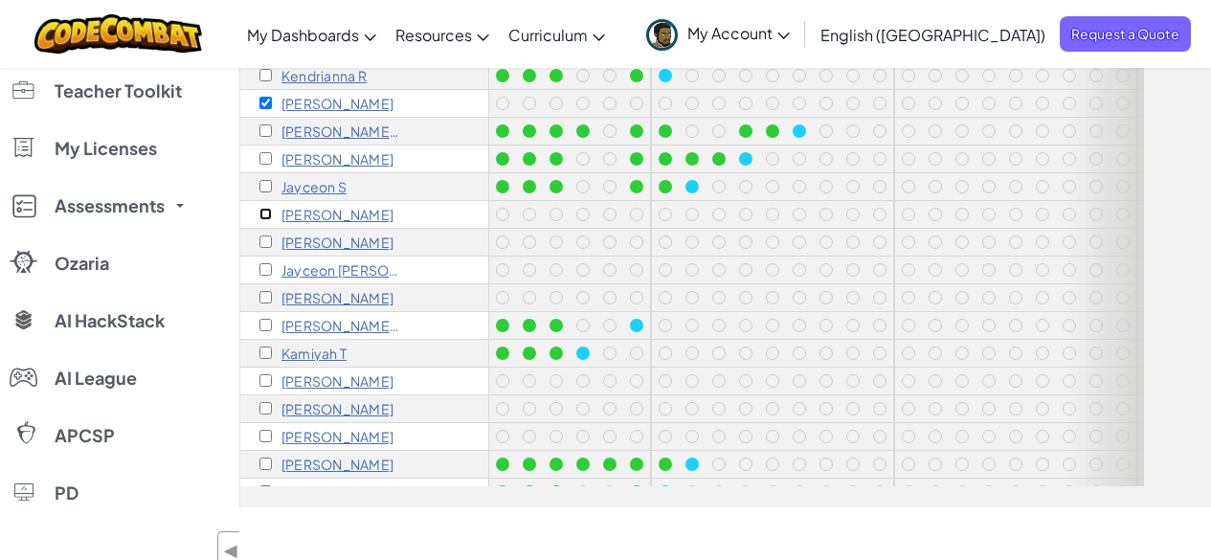
click at [267, 212] on input "checkbox" at bounding box center [266, 214] width 12 height 12
checkbox input "true"
click at [268, 263] on input "checkbox" at bounding box center [266, 269] width 12 height 12
checkbox input "true"
click at [264, 295] on input "checkbox" at bounding box center [266, 297] width 12 height 12
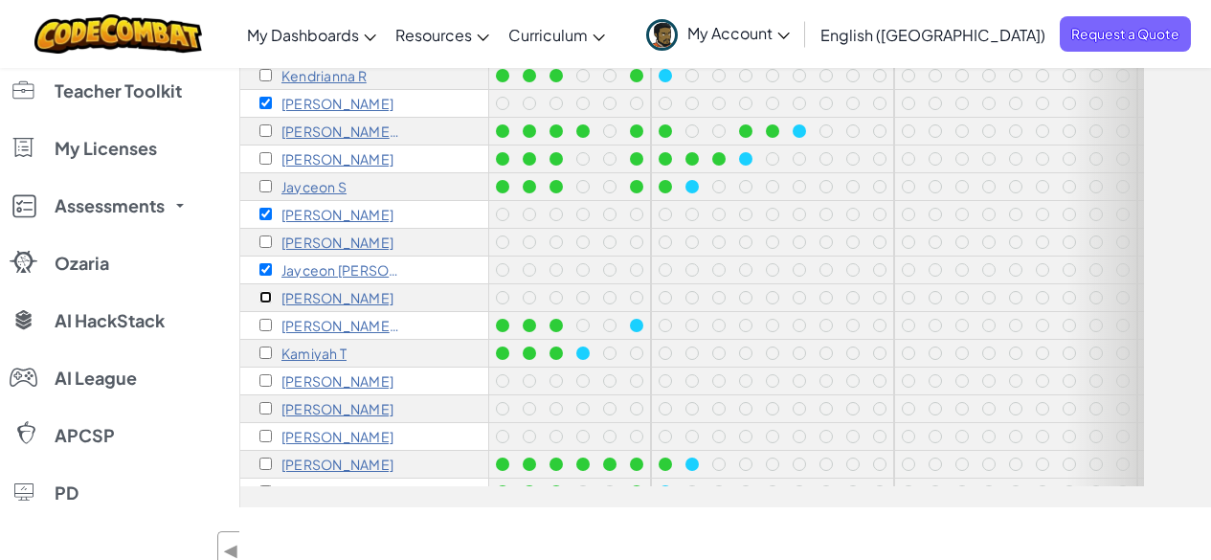
checkbox input "true"
click at [265, 376] on input "checkbox" at bounding box center [266, 380] width 12 height 12
checkbox input "true"
click at [268, 433] on input "checkbox" at bounding box center [266, 436] width 12 height 12
checkbox input "true"
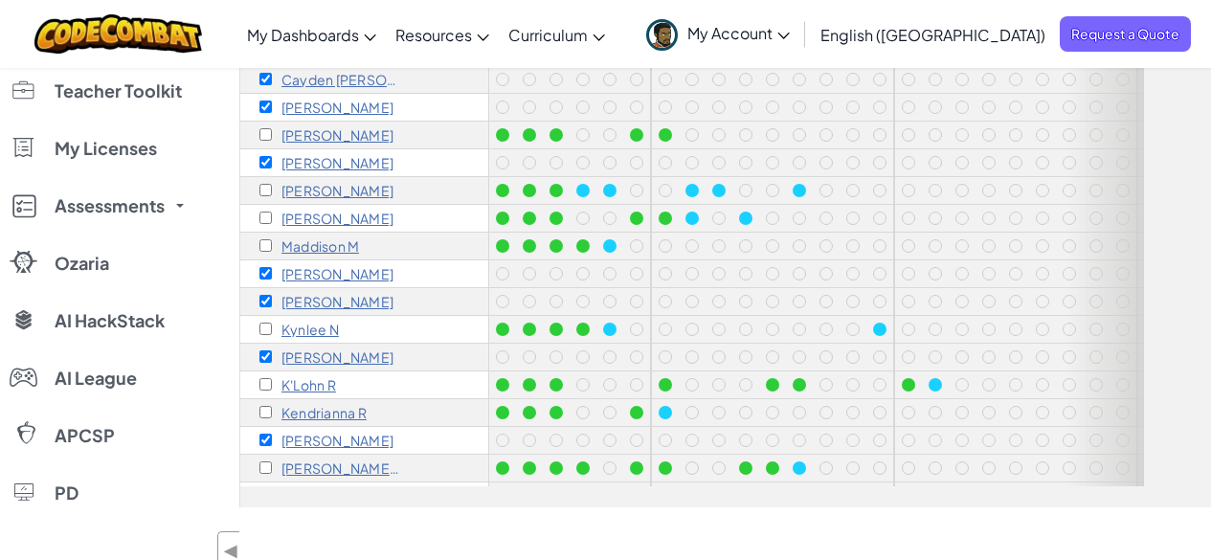
scroll to position [0, 0]
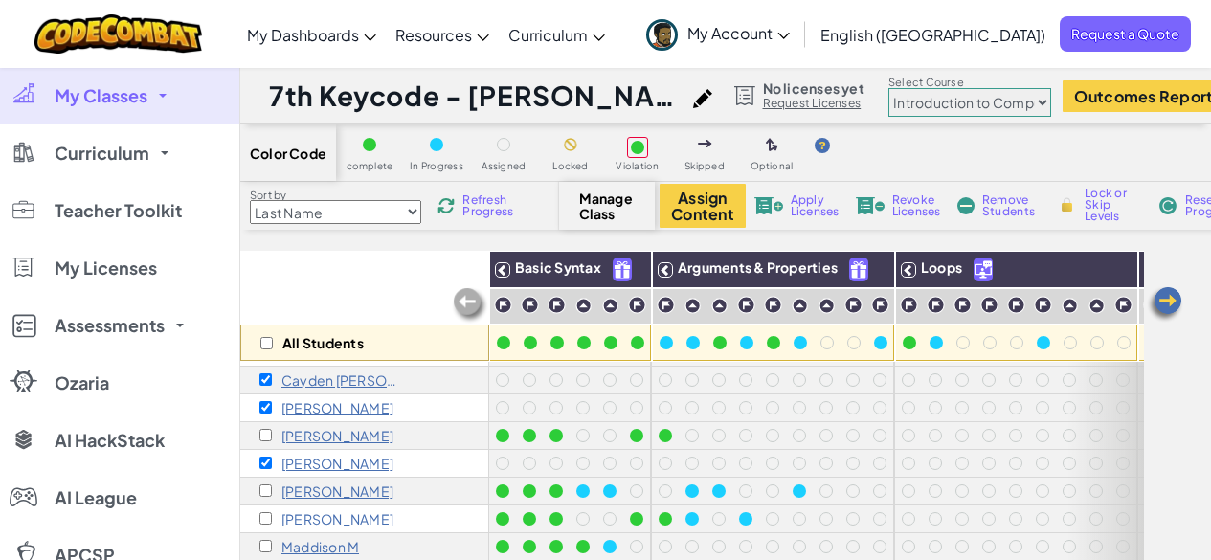
click at [998, 198] on span "Remove Students" at bounding box center [1011, 205] width 57 height 23
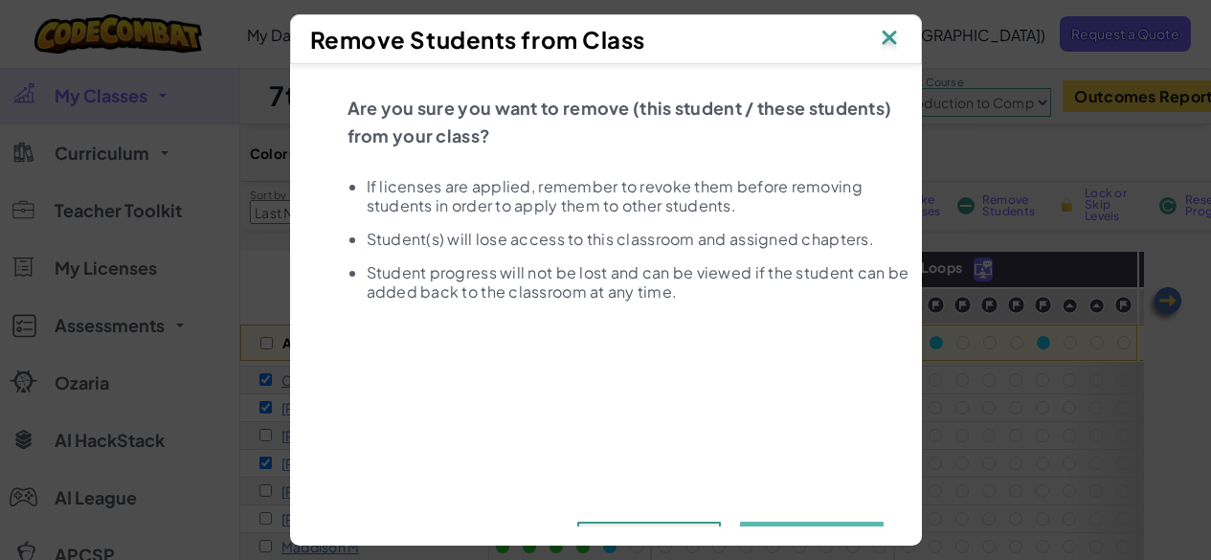
scroll to position [57, 0]
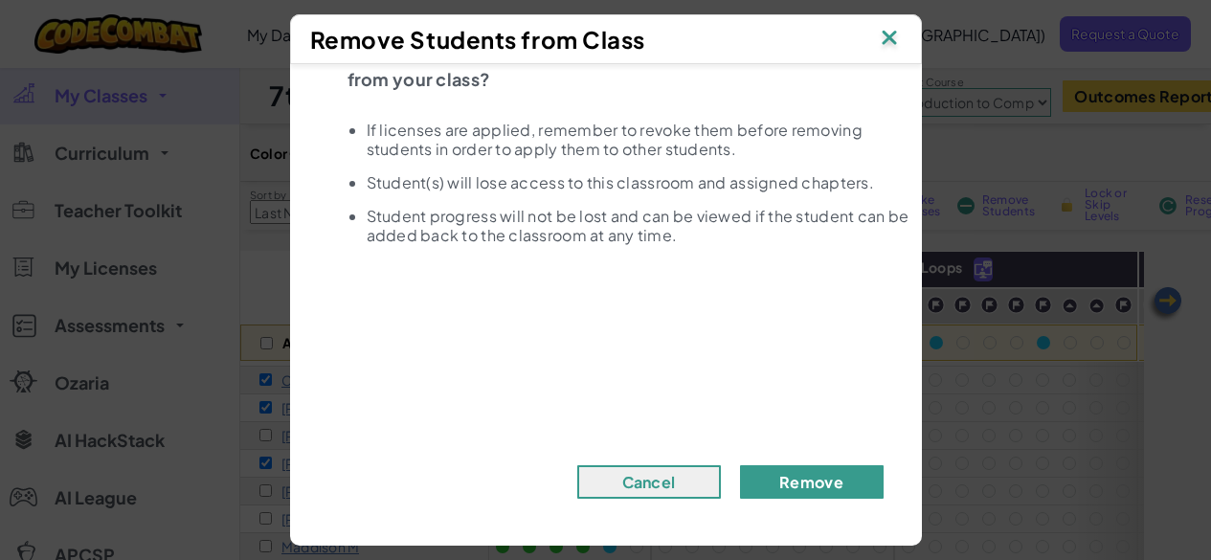
click at [820, 486] on button "Remove" at bounding box center [812, 482] width 144 height 34
click at [800, 480] on button "Remove" at bounding box center [812, 482] width 144 height 34
click at [803, 477] on button "Remove" at bounding box center [812, 482] width 144 height 34
click at [805, 478] on button "Remove" at bounding box center [812, 482] width 144 height 34
click at [806, 479] on button "Remove" at bounding box center [812, 482] width 144 height 34
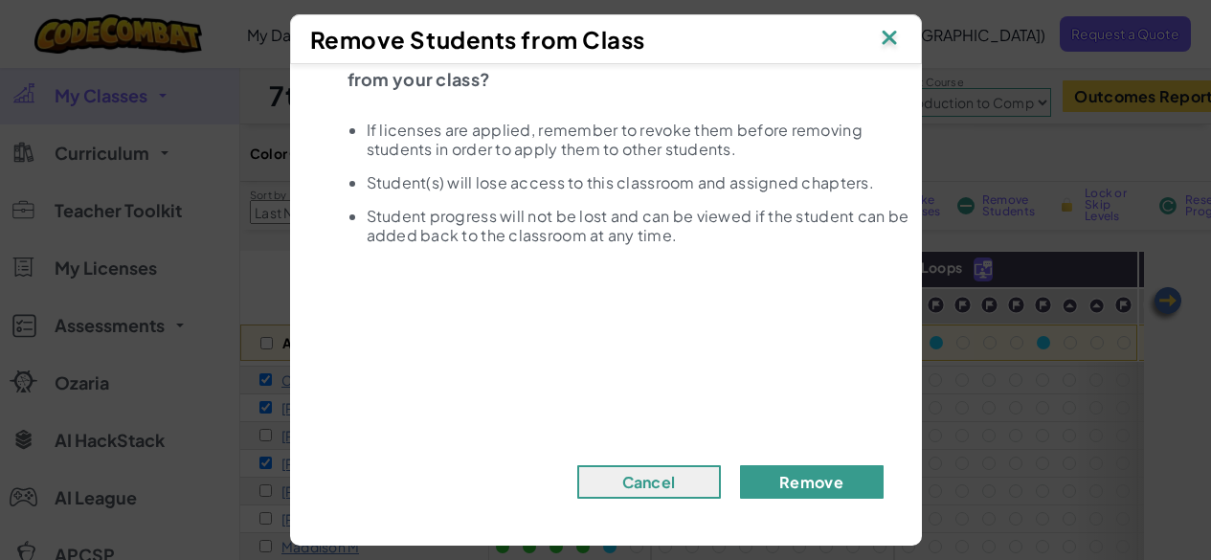
click at [790, 480] on button "Remove" at bounding box center [812, 482] width 144 height 34
click at [740, 465] on button "Remove" at bounding box center [812, 482] width 144 height 34
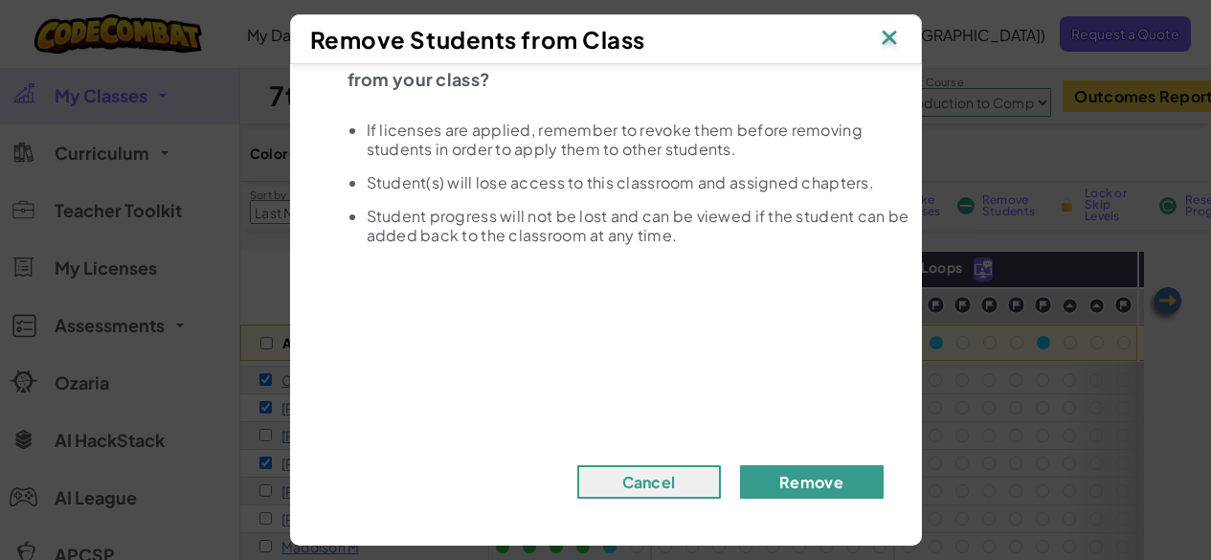
click at [740, 465] on button "Remove" at bounding box center [812, 482] width 144 height 34
click at [776, 486] on button "Remove" at bounding box center [812, 482] width 144 height 34
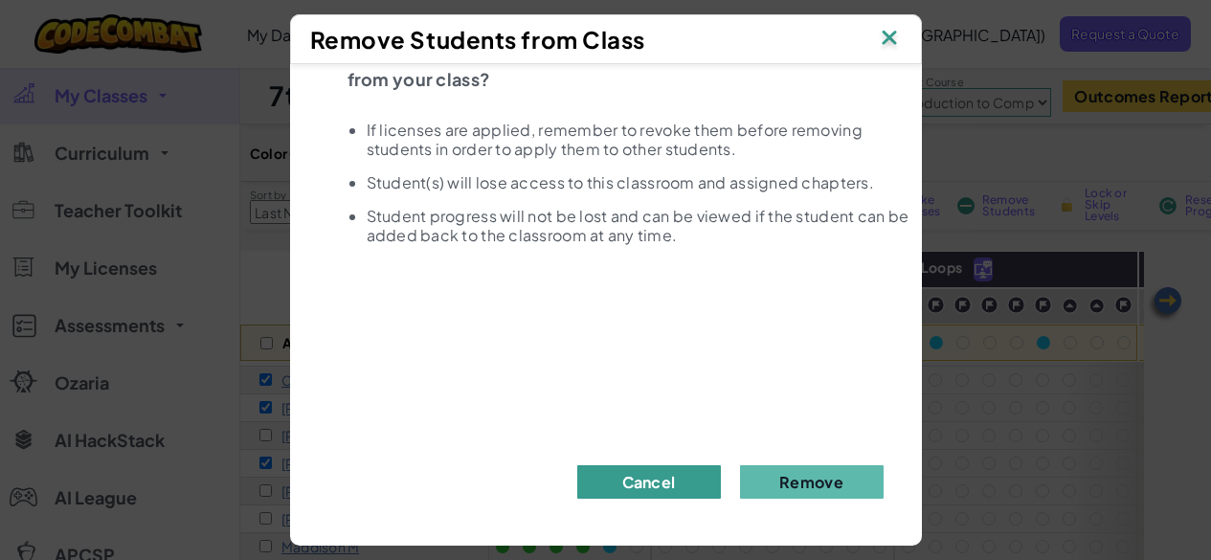
click at [672, 474] on button "Cancel" at bounding box center [649, 482] width 144 height 34
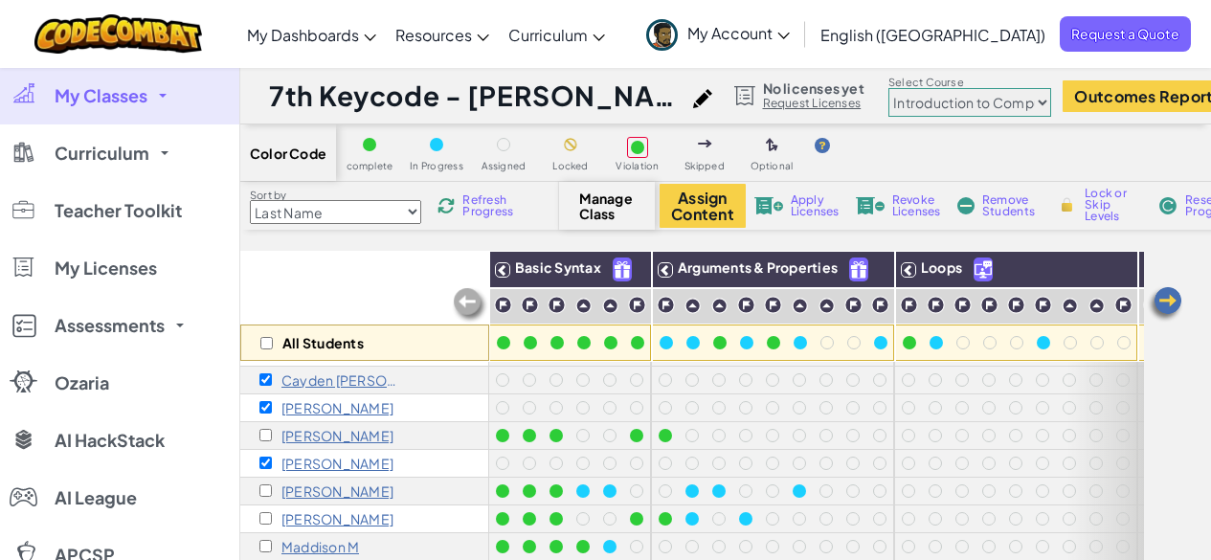
click at [1008, 202] on span "Remove Students" at bounding box center [1011, 205] width 57 height 23
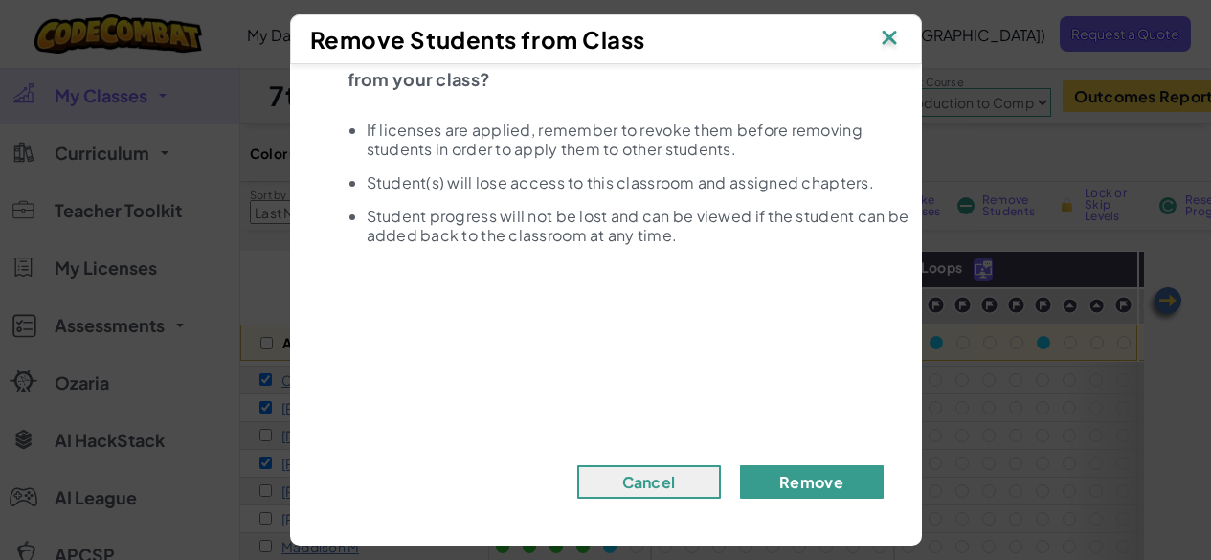
click at [783, 485] on button "Remove" at bounding box center [812, 482] width 144 height 34
click at [790, 476] on button "Remove" at bounding box center [812, 482] width 144 height 34
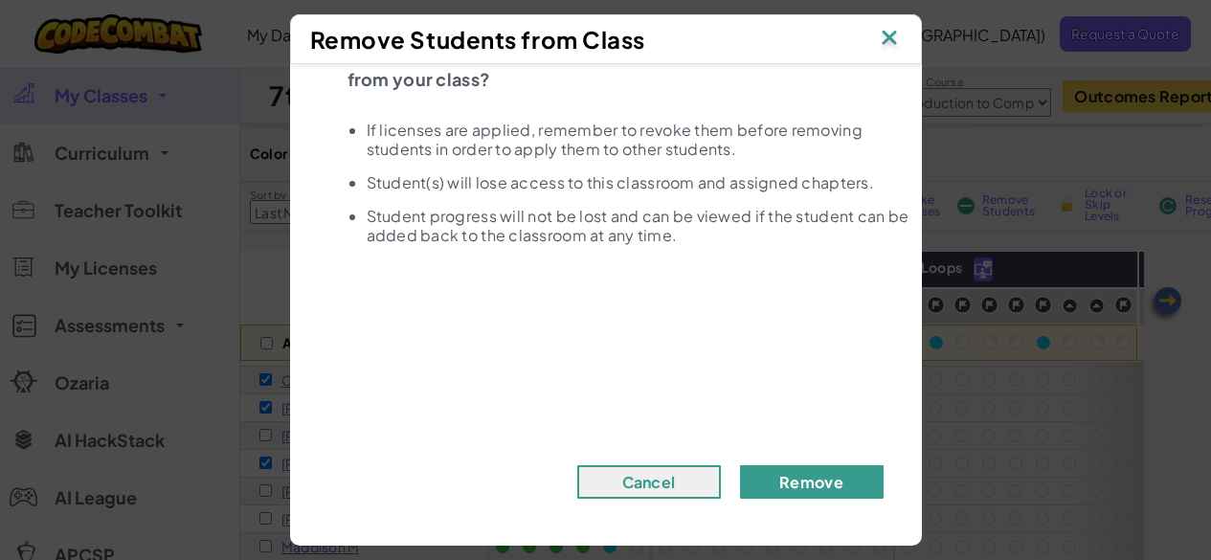
click at [790, 476] on button "Remove" at bounding box center [812, 482] width 144 height 34
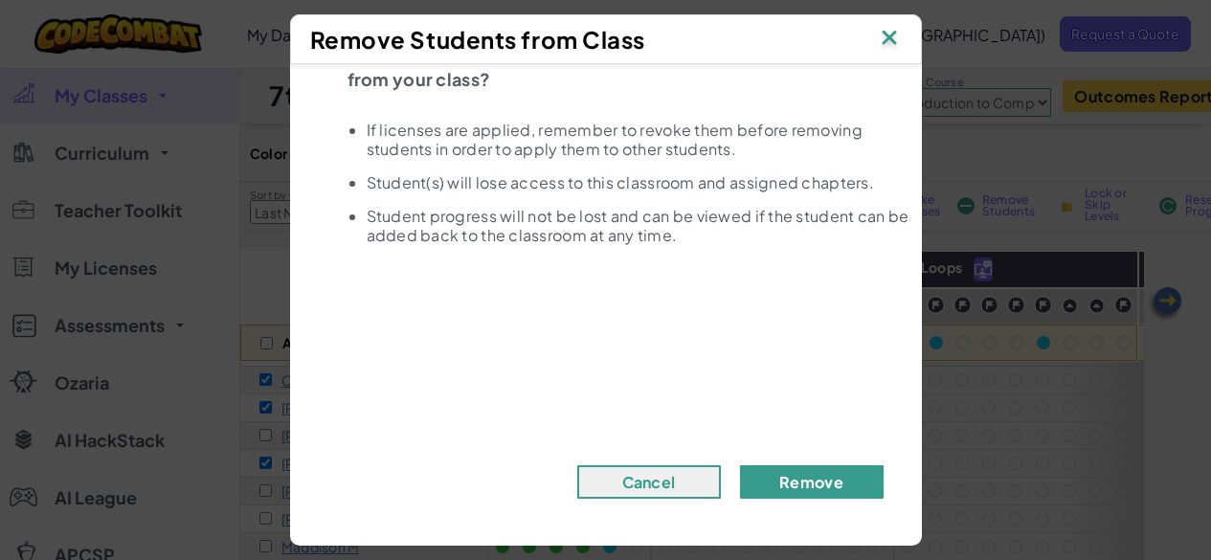
click at [790, 476] on button "Remove" at bounding box center [812, 482] width 144 height 34
click at [740, 465] on button "Remove" at bounding box center [812, 482] width 144 height 34
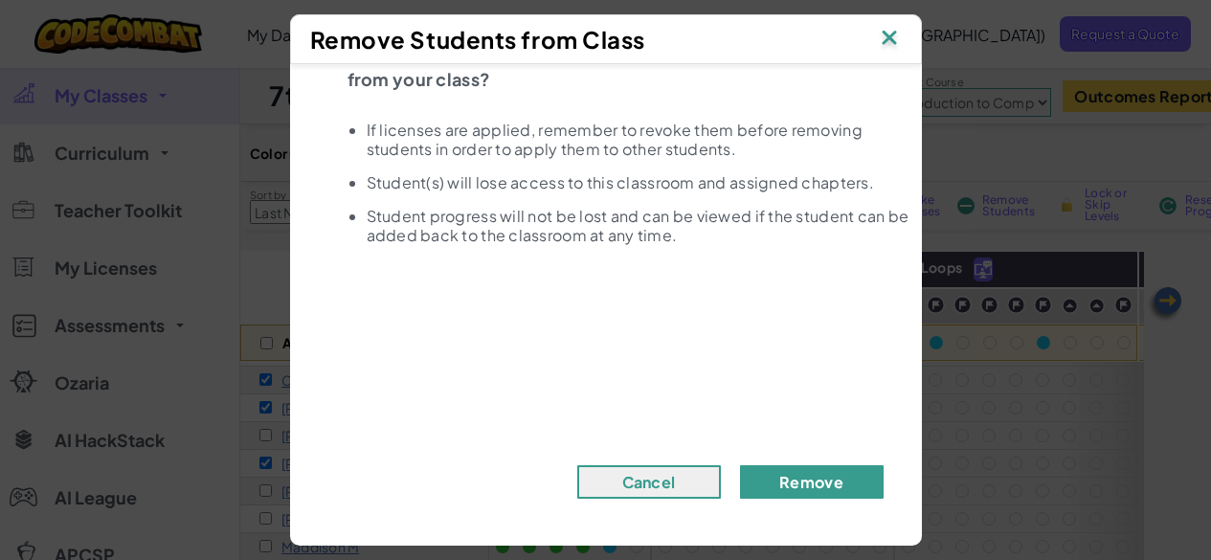
click at [740, 465] on button "Remove" at bounding box center [812, 482] width 144 height 34
click at [891, 38] on img at bounding box center [889, 39] width 25 height 29
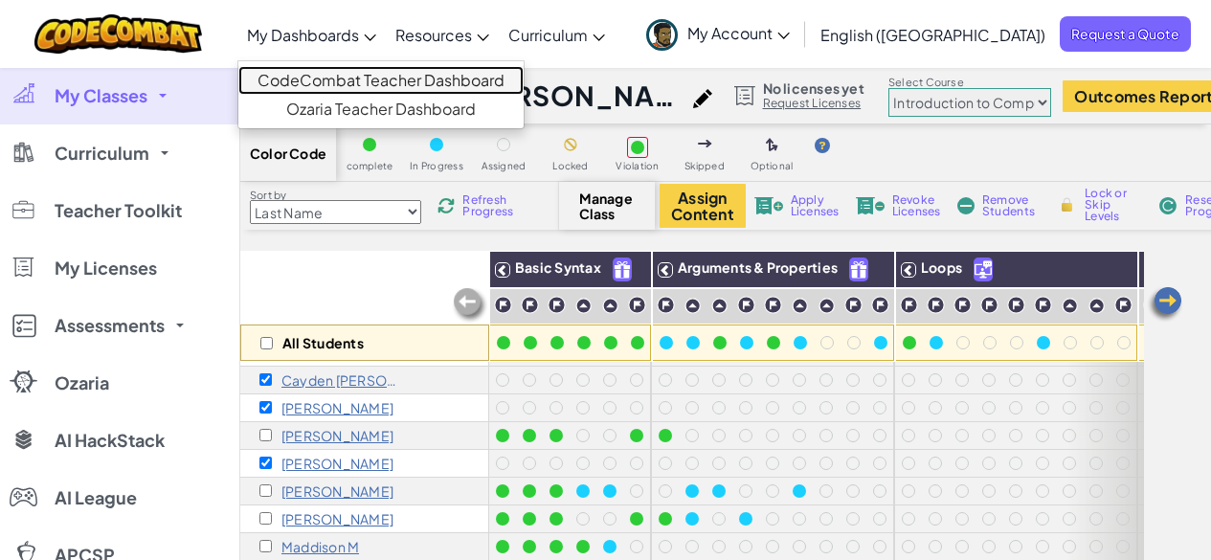
click at [400, 72] on link "CodeCombat Teacher Dashboard" at bounding box center [380, 80] width 285 height 29
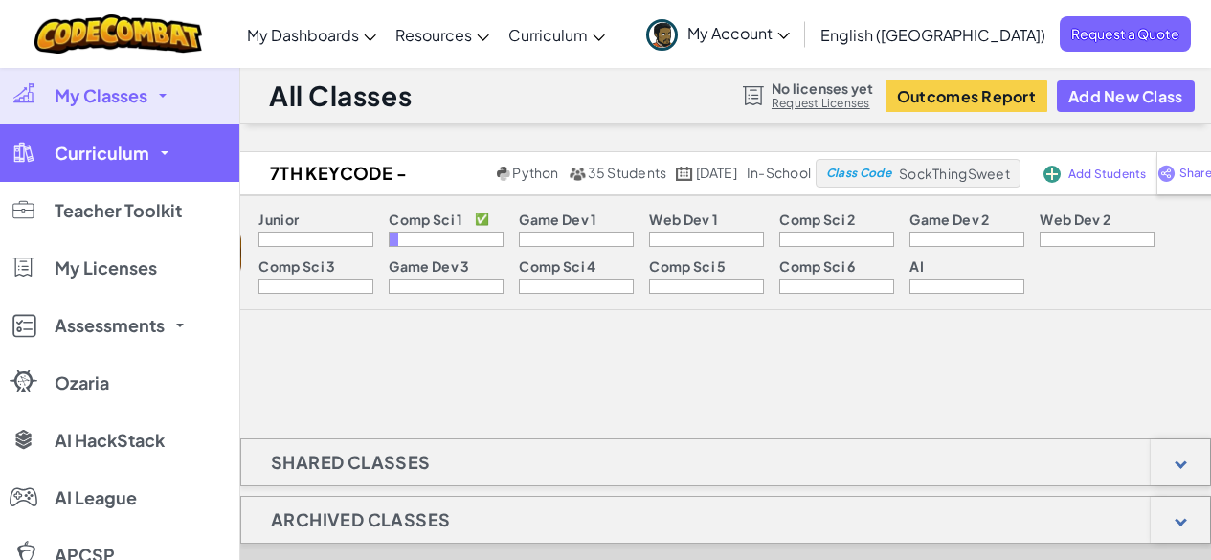
click at [152, 155] on link "Curriculum" at bounding box center [119, 152] width 239 height 57
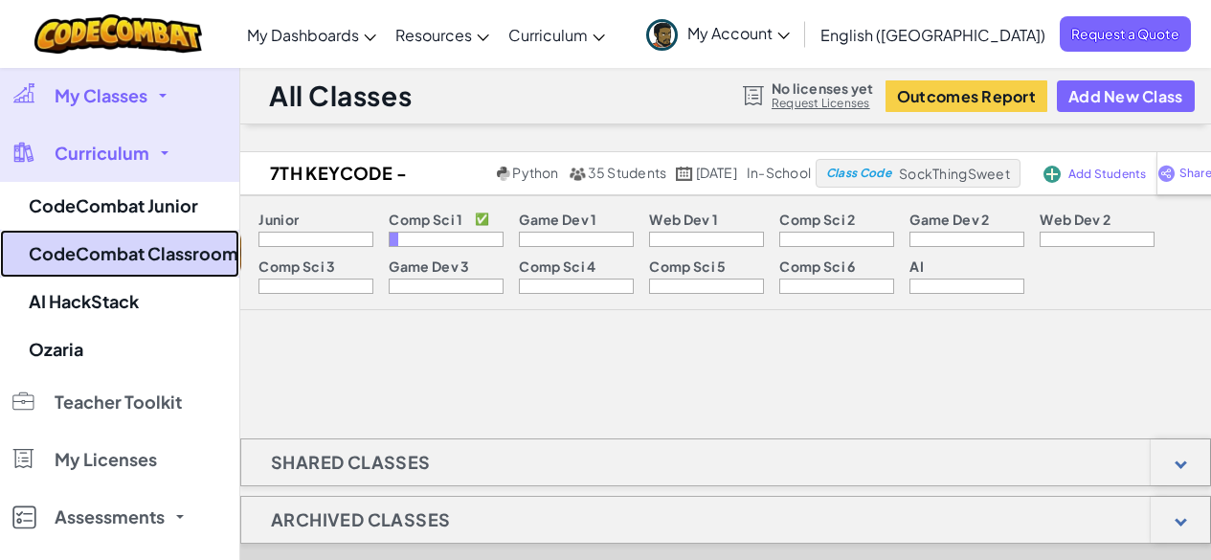
click at [161, 247] on link "CodeCombat Classroom" at bounding box center [119, 254] width 239 height 48
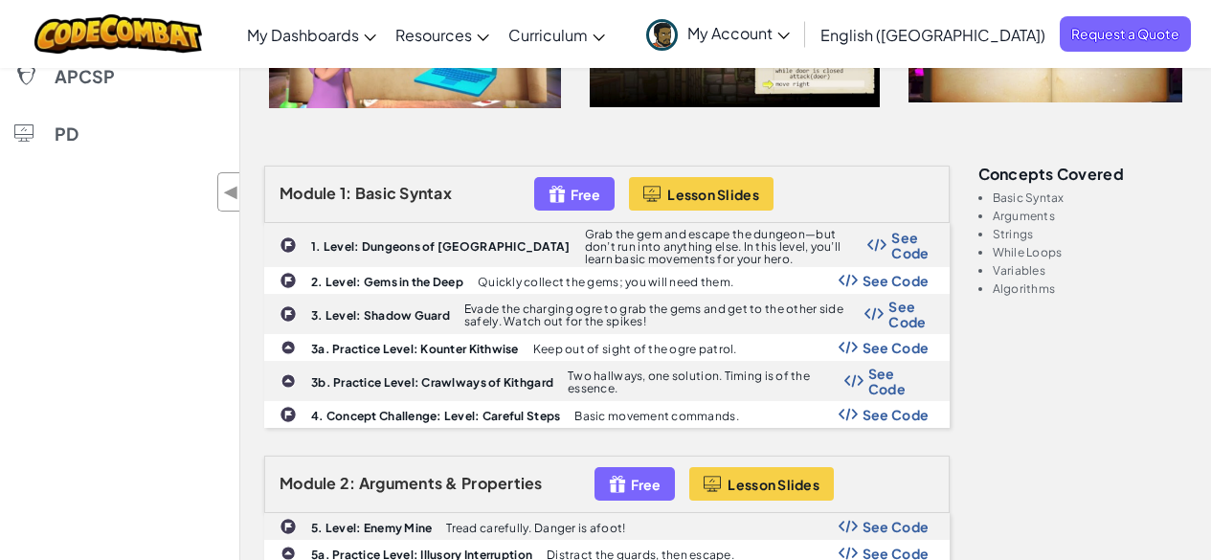
scroll to position [575, 0]
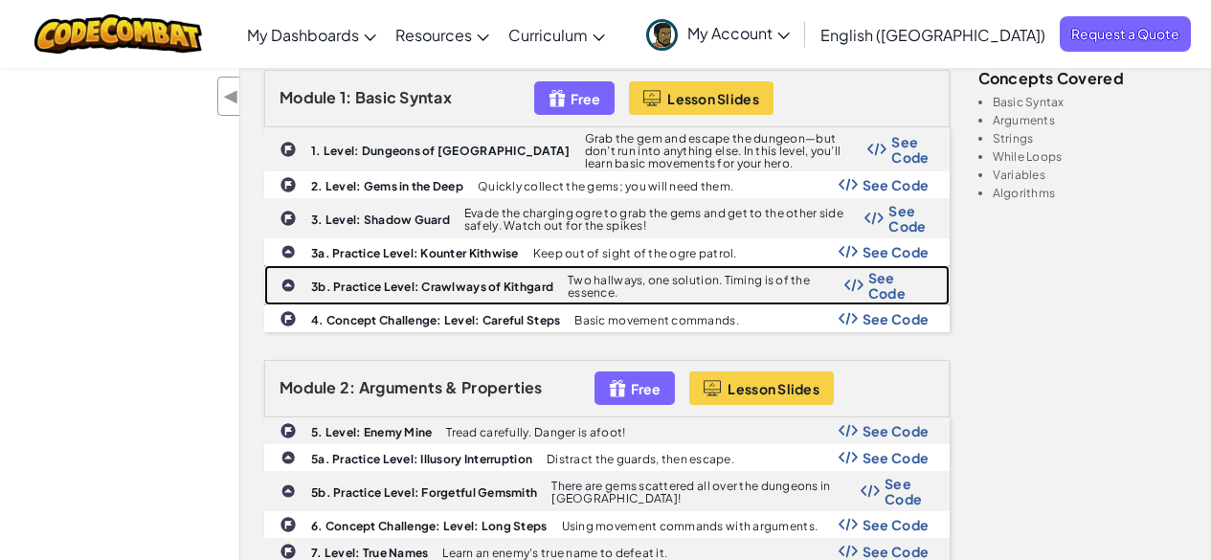
click at [892, 283] on div "1. Level: Dungeons of Kithgard Grab the gem and escape the dungeon—but don’t ru…" at bounding box center [607, 229] width 686 height 205
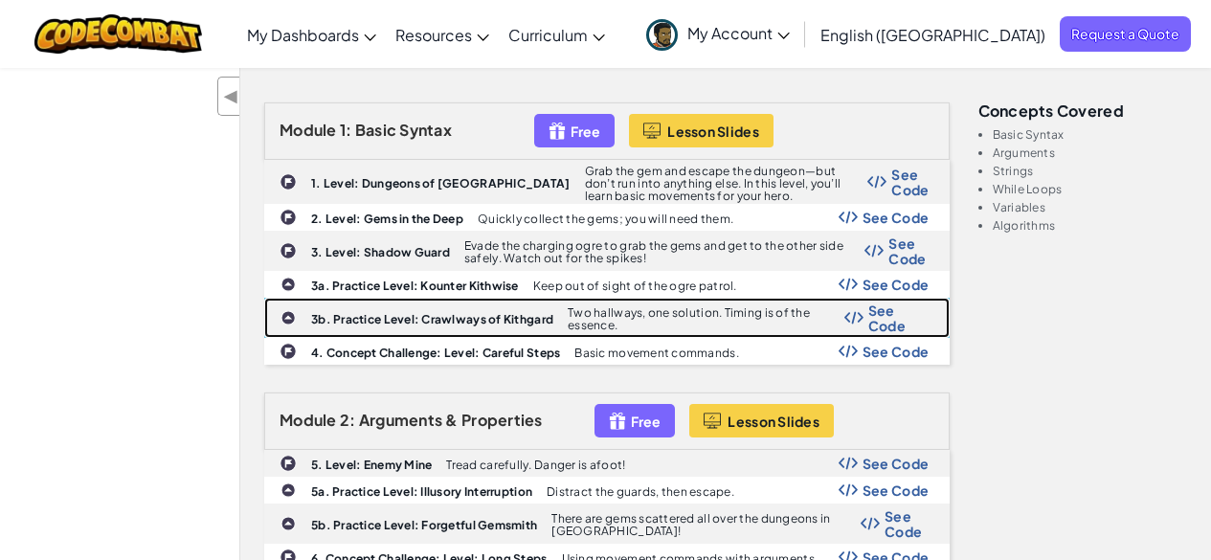
click at [887, 308] on span "See Code" at bounding box center [899, 318] width 61 height 31
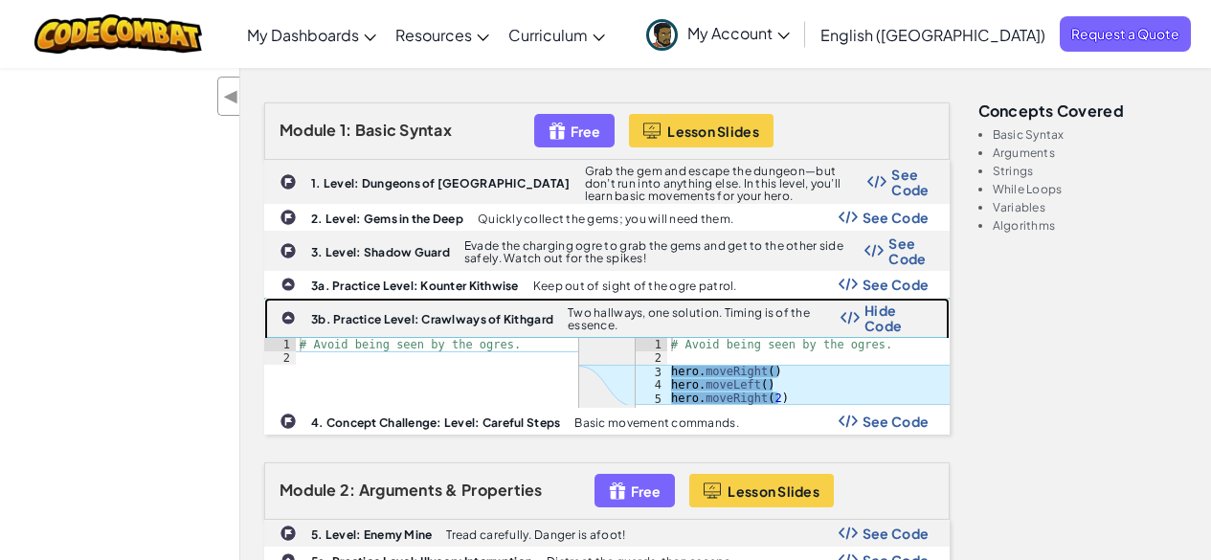
click at [875, 313] on span "Hide Code" at bounding box center [897, 318] width 65 height 31
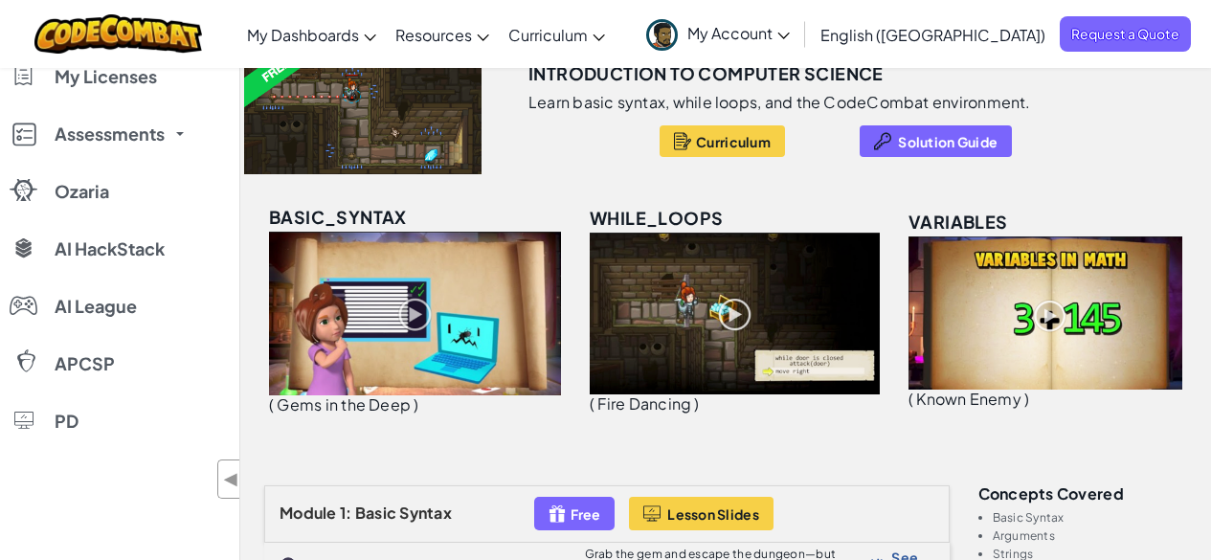
scroll to position [0, 0]
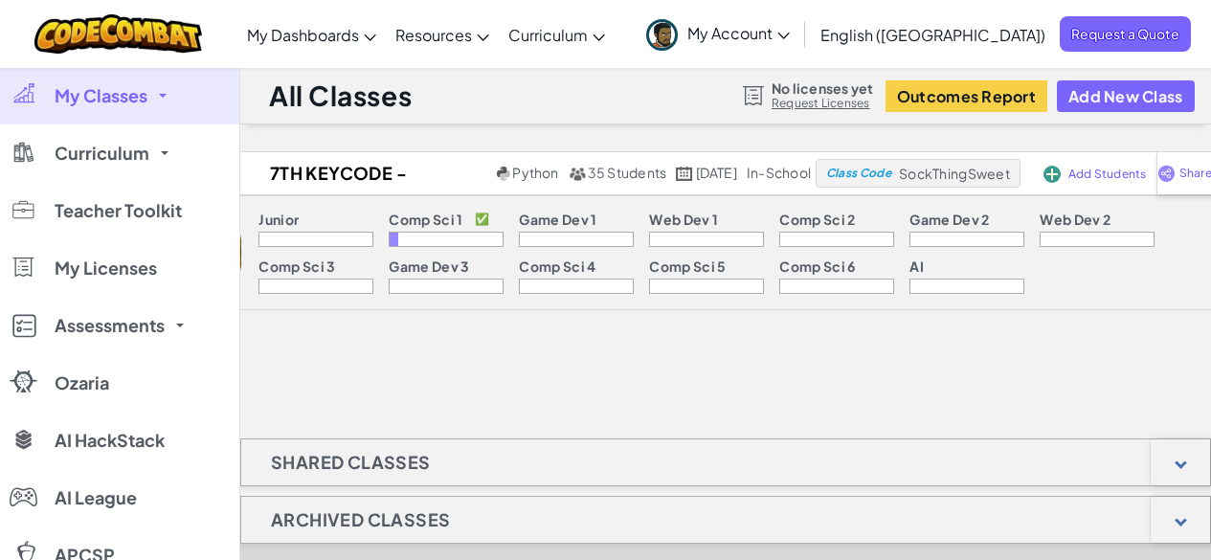
select select "560f1a9f22961295f9427742"
